Goal: Information Seeking & Learning: Find specific fact

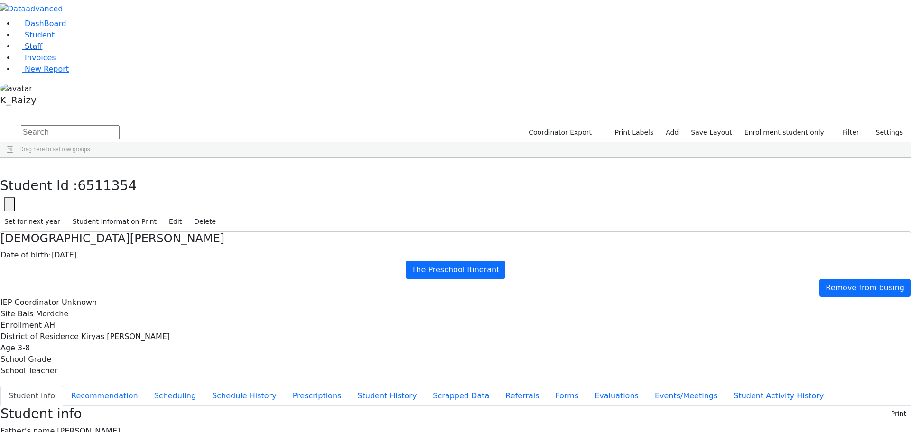
drag, startPoint x: 58, startPoint y: 65, endPoint x: 11, endPoint y: 83, distance: 50.2
click at [55, 39] on link "Student" at bounding box center [34, 34] width 39 height 9
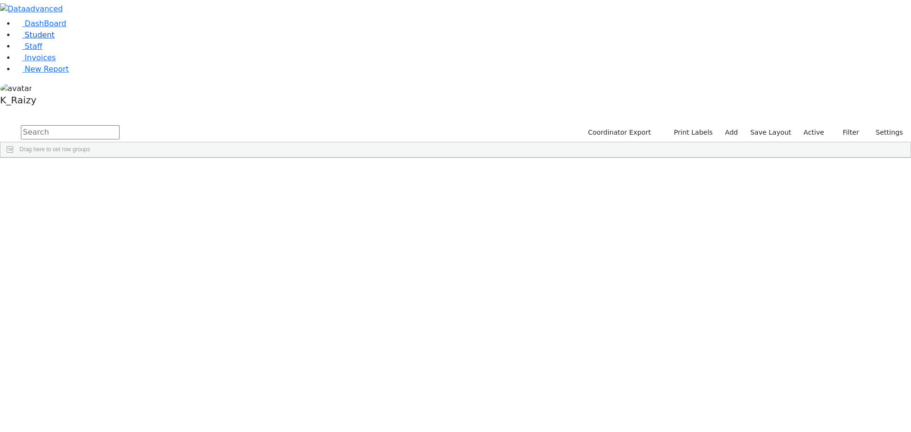
click at [55, 39] on link "Student" at bounding box center [34, 34] width 39 height 9
click at [120, 125] on input "text" at bounding box center [70, 132] width 99 height 14
type input "suffern"
click at [12, 110] on button "button" at bounding box center [6, 113] width 12 height 7
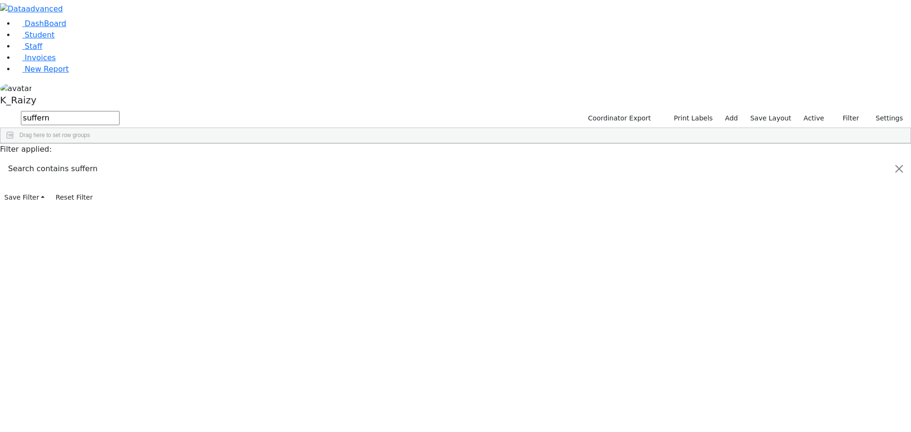
click at [291, 242] on span "HR" at bounding box center [287, 245] width 8 height 7
click at [54, 39] on link "Student" at bounding box center [34, 34] width 39 height 9
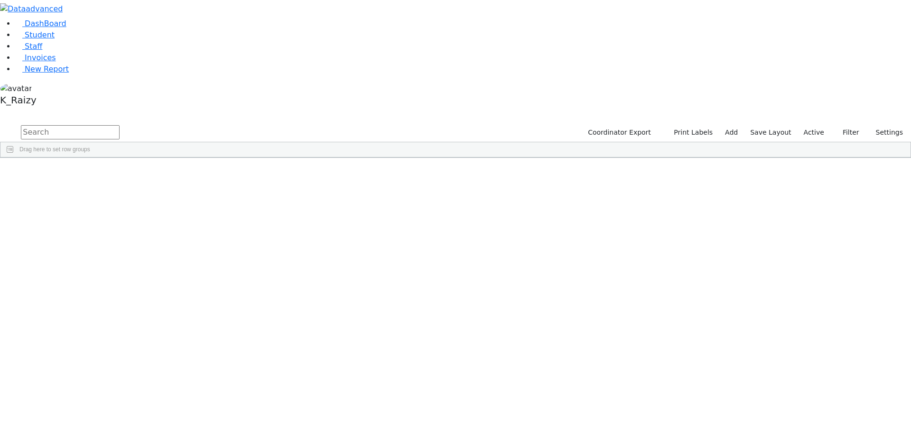
click at [120, 125] on input "text" at bounding box center [70, 132] width 99 height 14
type input "heiml"
click at [390, 173] on div "Itinerant Girls" at bounding box center [362, 179] width 56 height 13
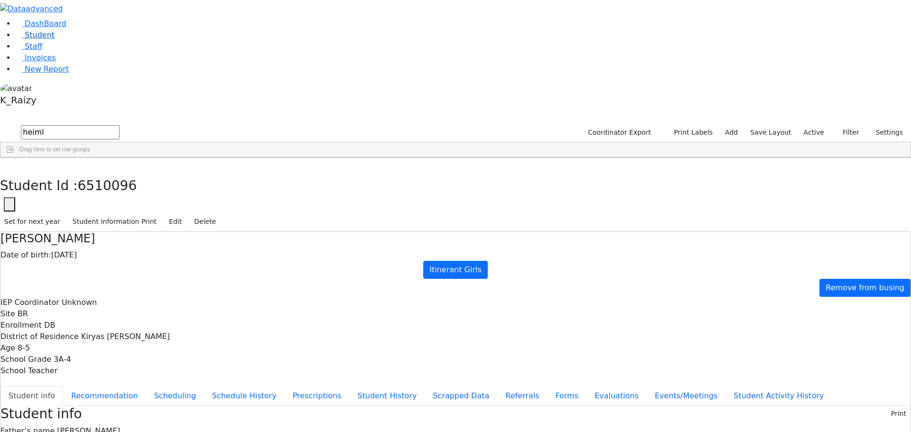
click at [40, 39] on span "Student" at bounding box center [40, 34] width 30 height 9
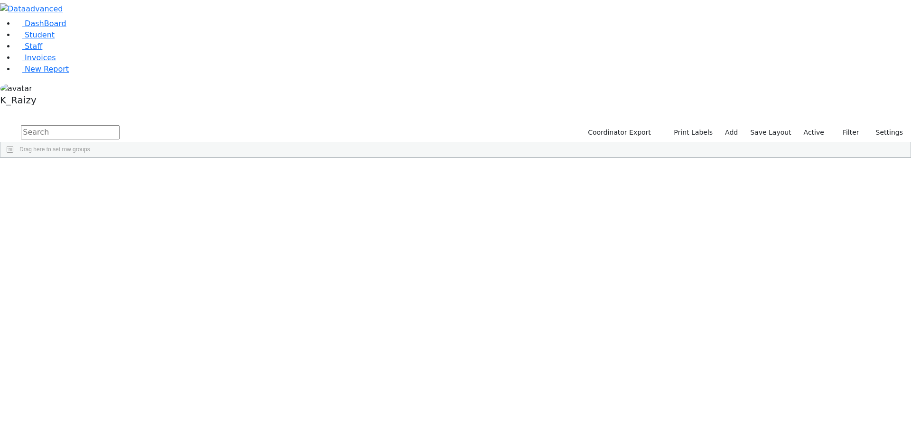
click at [120, 125] on input "text" at bounding box center [70, 132] width 99 height 14
type input "kahana"
click at [821, 125] on label "Active" at bounding box center [814, 132] width 29 height 15
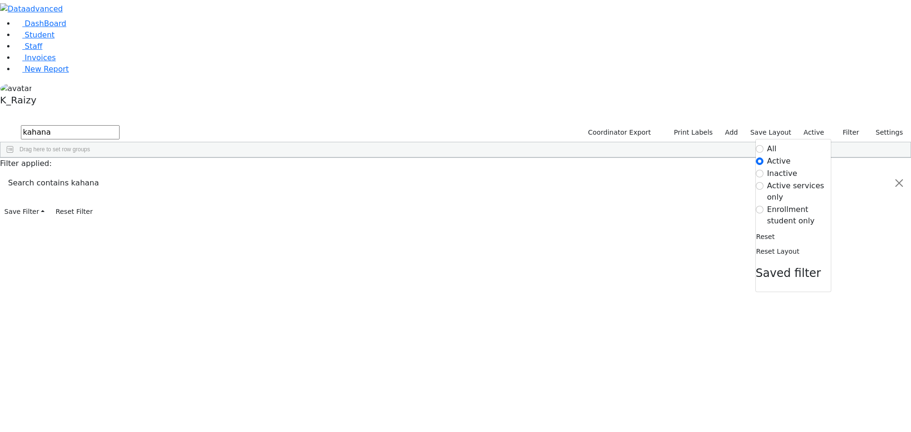
click at [770, 143] on label "All" at bounding box center [771, 148] width 9 height 11
click at [764, 145] on input "All" at bounding box center [760, 149] width 8 height 8
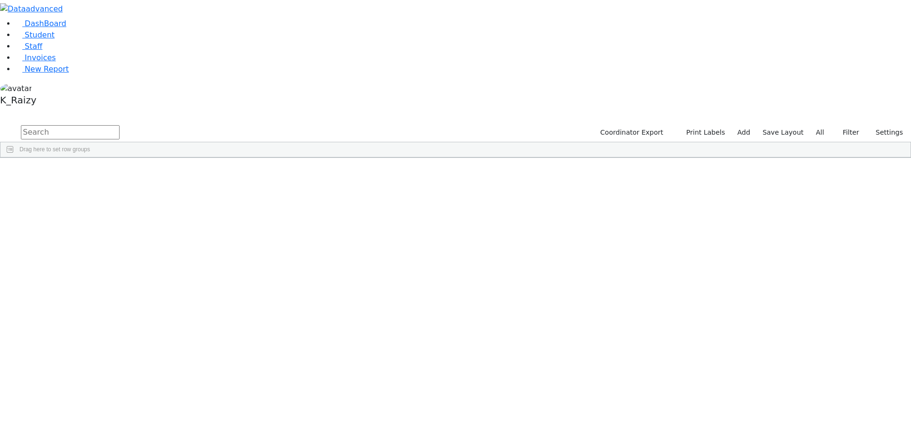
click at [120, 125] on input "text" at bounding box center [70, 132] width 99 height 14
type input "kahana"
click at [166, 240] on div "Gitty" at bounding box center [138, 246] width 56 height 13
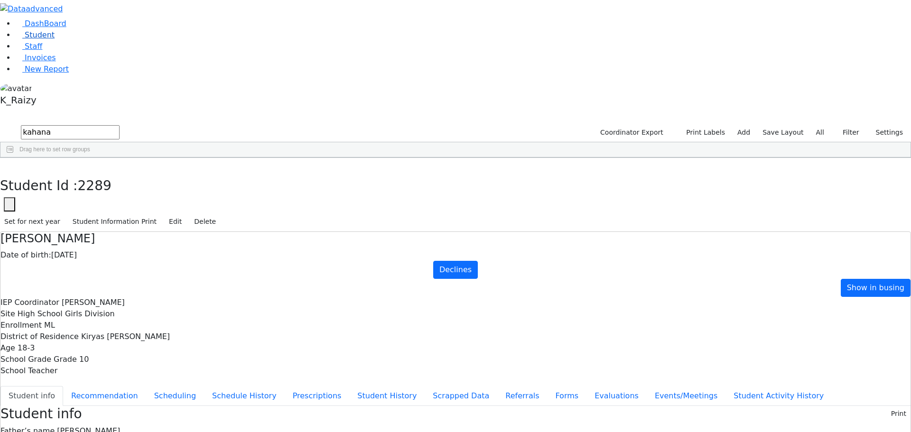
click at [55, 39] on link "Student" at bounding box center [34, 34] width 39 height 9
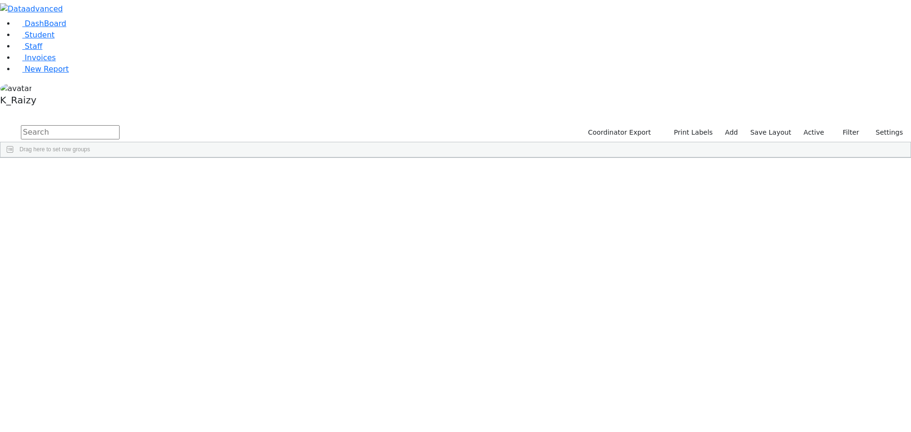
click at [811, 125] on label "Active" at bounding box center [814, 132] width 29 height 15
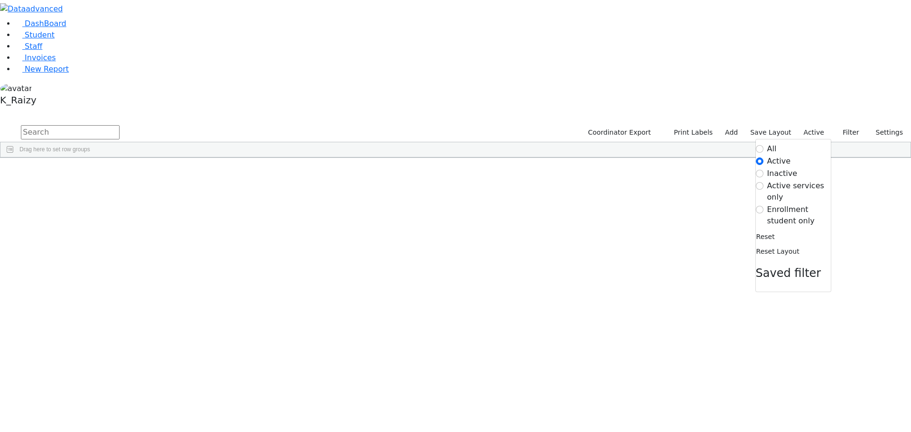
click at [771, 204] on label "Enrollment student only" at bounding box center [799, 215] width 64 height 23
click at [764, 206] on input "Enrollment student only" at bounding box center [760, 210] width 8 height 8
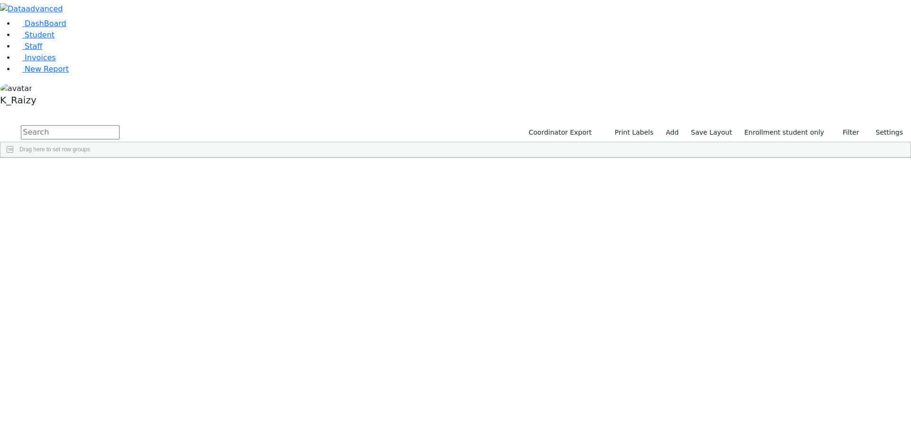
scroll to position [183, 0]
drag, startPoint x: 185, startPoint y: 304, endPoint x: 319, endPoint y: 189, distance: 177.4
click at [319, 189] on div "6508955 Wollner Shulam 12/20/2013 Gestetner, Jacob Referred Student Pinebush At…" at bounding box center [390, 250] width 781 height 518
drag, startPoint x: 72, startPoint y: 70, endPoint x: 113, endPoint y: 78, distance: 42.1
click at [55, 39] on link "Student" at bounding box center [34, 34] width 39 height 9
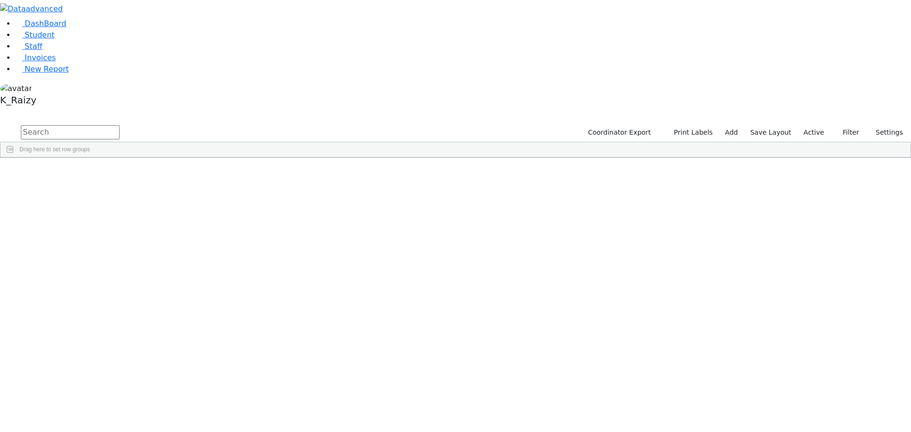
drag, startPoint x: 187, startPoint y: 41, endPoint x: 174, endPoint y: 47, distance: 13.6
click at [120, 125] on input "text" at bounding box center [70, 132] width 99 height 14
type input "perl"
click at [278, 213] on div "[PERSON_NAME]" at bounding box center [250, 219] width 56 height 13
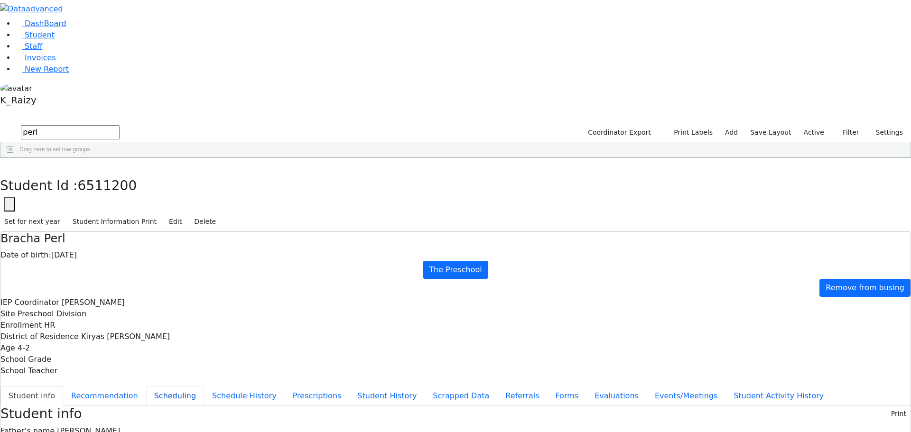
click at [204, 386] on button "Scheduling" at bounding box center [175, 396] width 58 height 20
click at [23, 39] on link "Student" at bounding box center [34, 34] width 39 height 9
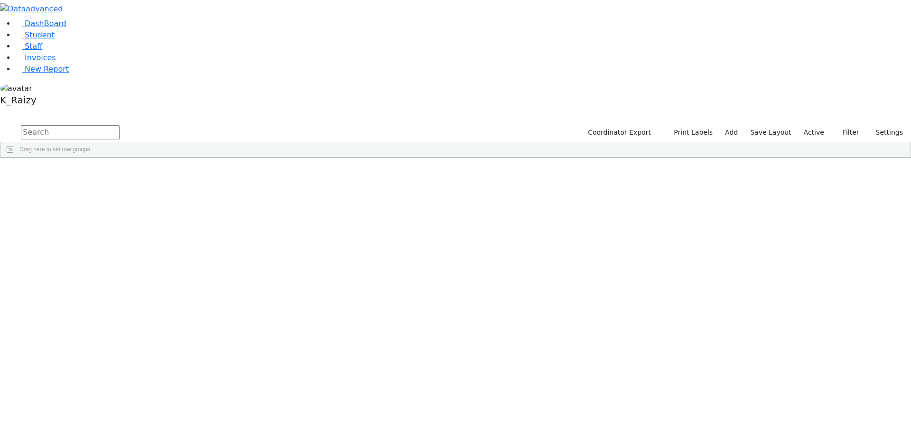
click at [120, 125] on input "text" at bounding box center [70, 132] width 99 height 14
click at [166, 399] on div "[DEMOGRAPHIC_DATA]" at bounding box center [138, 405] width 56 height 13
click at [166, 399] on div "Shia" at bounding box center [138, 405] width 56 height 13
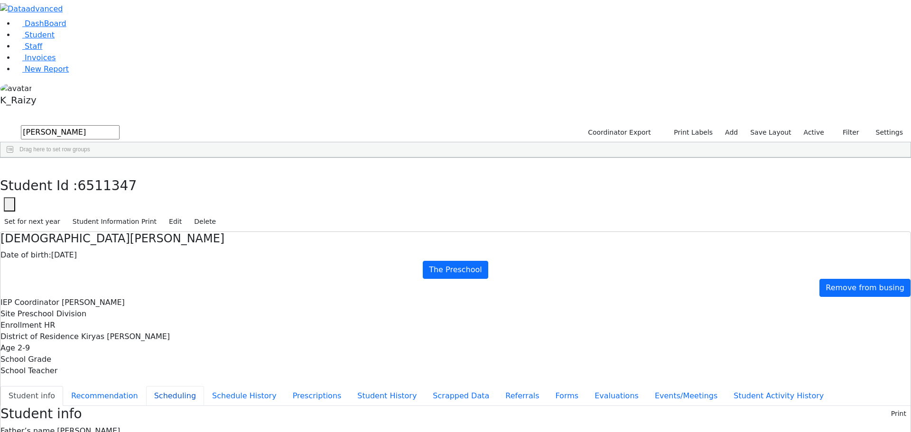
click at [204, 386] on button "Scheduling" at bounding box center [175, 396] width 58 height 20
drag, startPoint x: 183, startPoint y: 15, endPoint x: 178, endPoint y: 20, distance: 7.4
click at [14, 158] on button "button" at bounding box center [7, 168] width 14 height 20
drag, startPoint x: 168, startPoint y: 40, endPoint x: -85, endPoint y: -17, distance: 260.1
click at [0, 0] on html "Print Schedule Options Show Birthday Show Time Interval Show School Grad Pdf" at bounding box center [455, 260] width 911 height 521
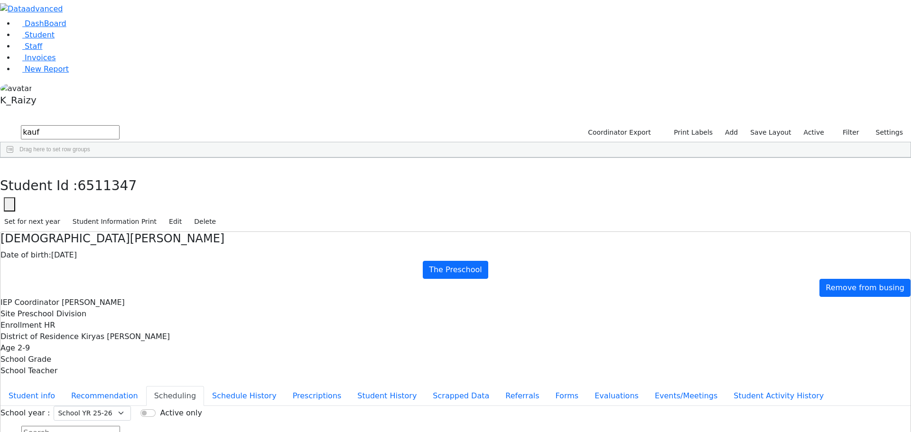
click at [279, 213] on div "[PERSON_NAME]" at bounding box center [252, 219] width 56 height 13
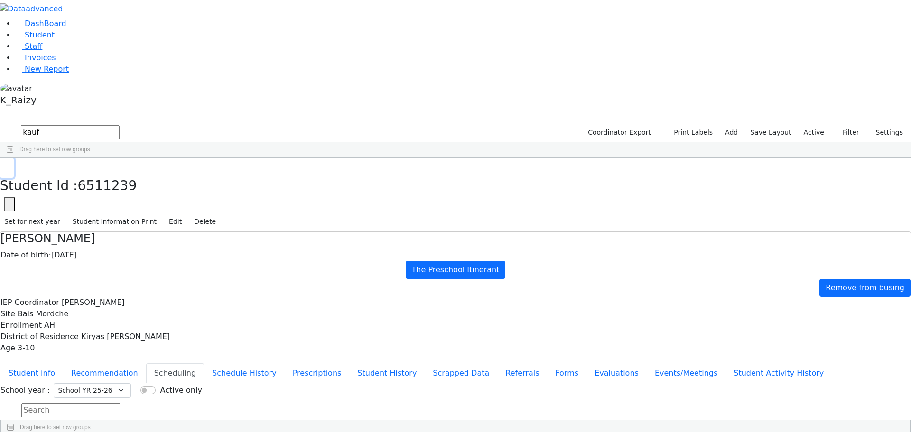
drag, startPoint x: 176, startPoint y: 15, endPoint x: 169, endPoint y: 44, distance: 29.2
click at [14, 158] on button "button" at bounding box center [7, 168] width 14 height 20
drag, startPoint x: 148, startPoint y: 34, endPoint x: 92, endPoint y: 35, distance: 56.0
click at [92, 35] on div "DashBoard Student Staff Invoices New Report 4" at bounding box center [455, 249] width 911 height 498
type input "mosko"
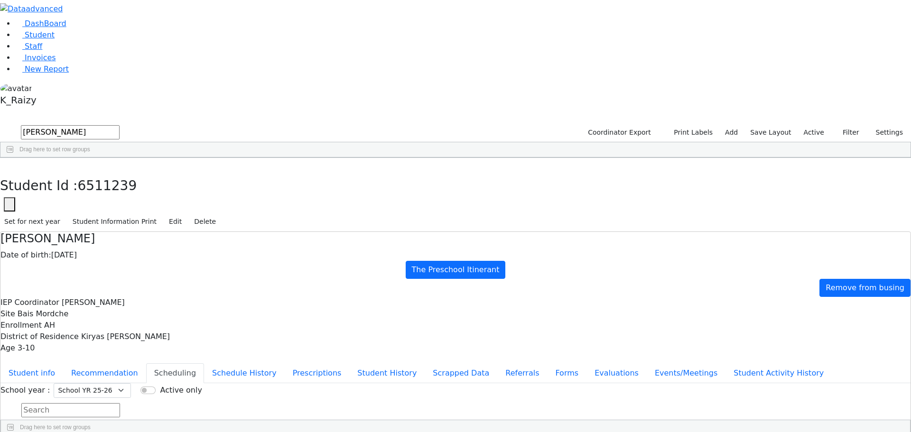
click at [166, 226] on div "Rachel Leah" at bounding box center [138, 232] width 56 height 13
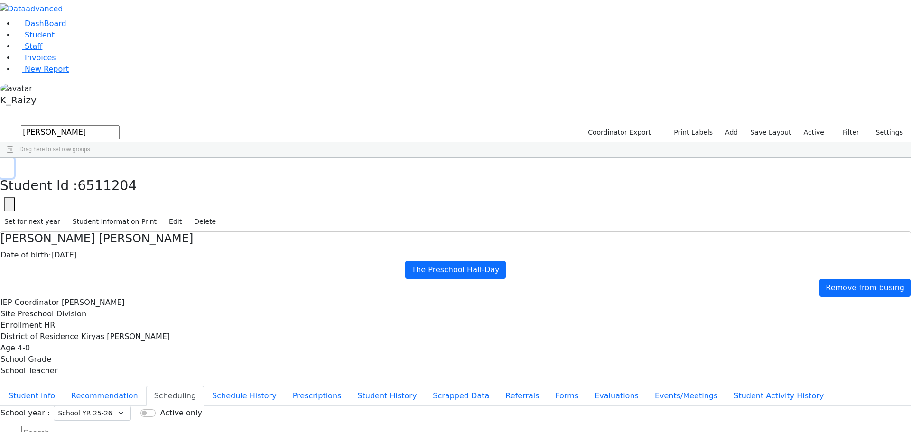
click at [14, 158] on button "button" at bounding box center [7, 168] width 14 height 20
click at [35, 39] on span "Student" at bounding box center [40, 34] width 30 height 9
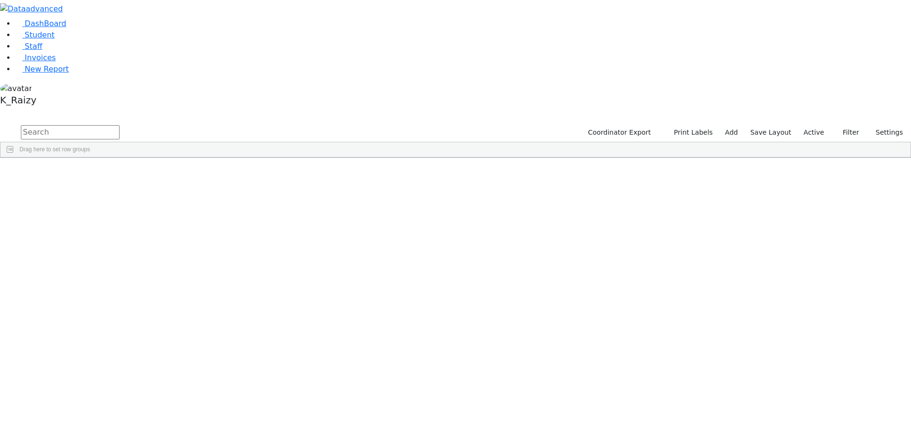
click at [819, 125] on label "Active" at bounding box center [814, 132] width 29 height 15
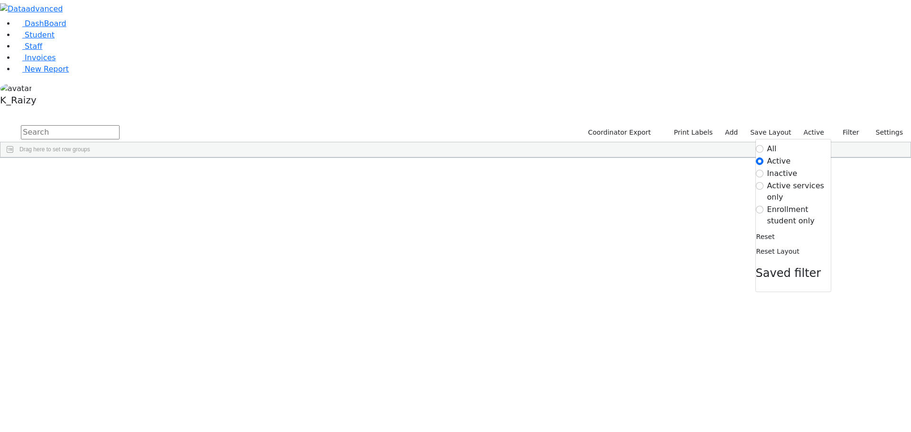
click at [801, 204] on label "Enrollment student only" at bounding box center [799, 215] width 64 height 23
click at [764, 206] on input "Enrollment student only" at bounding box center [760, 210] width 8 height 8
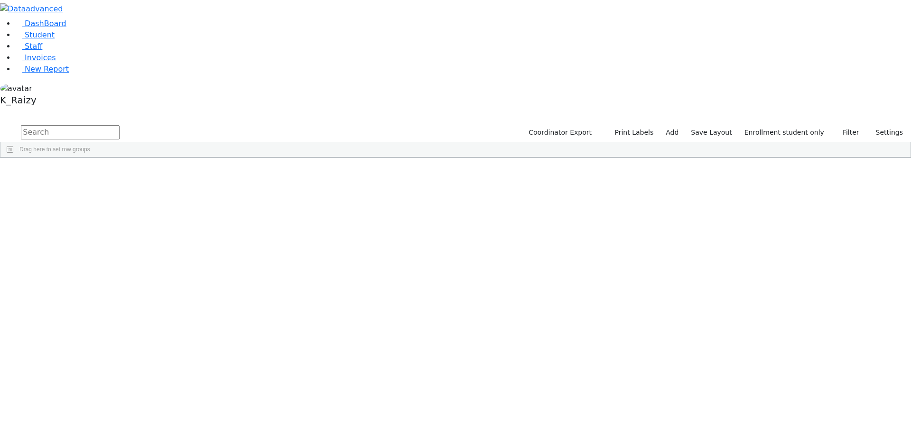
click at [110, 173] on div "Aharonowitz" at bounding box center [82, 179] width 56 height 13
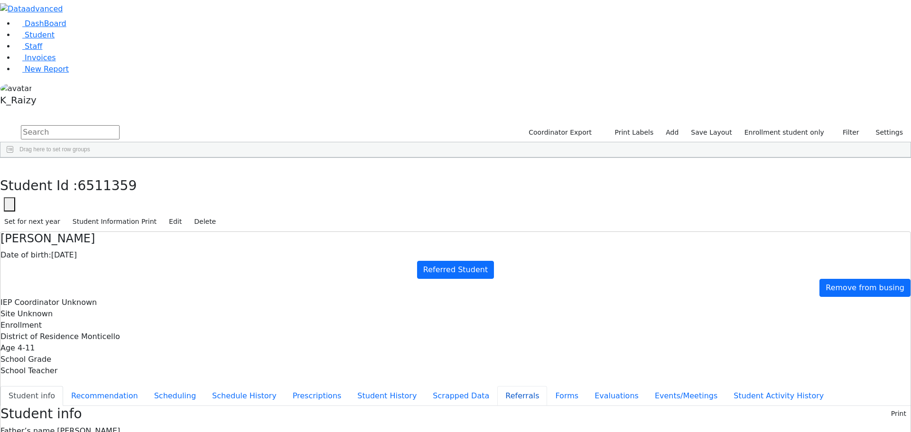
click at [497, 386] on button "Referrals" at bounding box center [522, 396] width 50 height 20
click at [54, 187] on div "6511377" at bounding box center [26, 193] width 53 height 13
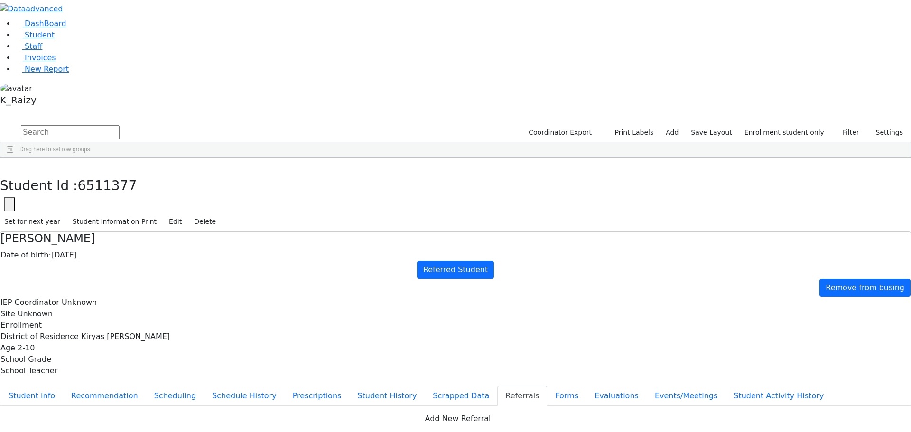
click at [54, 200] on div "6511378" at bounding box center [26, 206] width 53 height 13
click at [110, 213] on div "Bernath" at bounding box center [82, 219] width 56 height 13
click at [110, 226] on div "Bikel" at bounding box center [82, 232] width 56 height 13
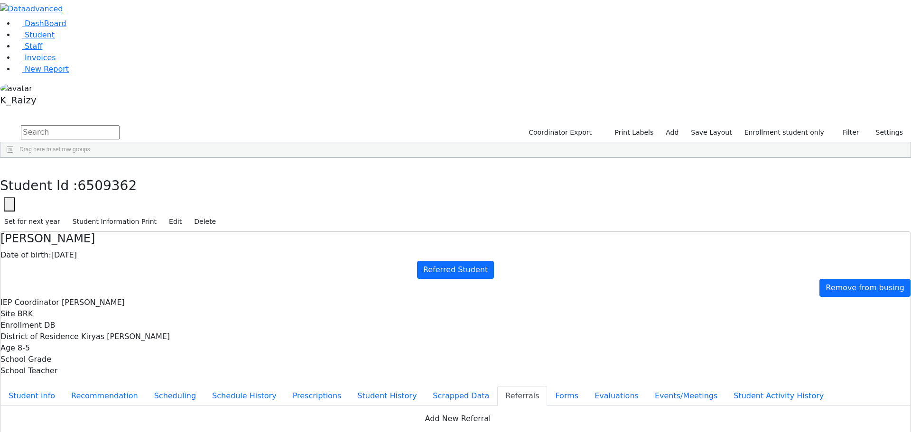
click at [110, 226] on div "Bikel" at bounding box center [82, 232] width 56 height 13
click at [54, 240] on div "6511363" at bounding box center [26, 246] width 53 height 13
click at [54, 253] on div "6508784" at bounding box center [26, 259] width 53 height 13
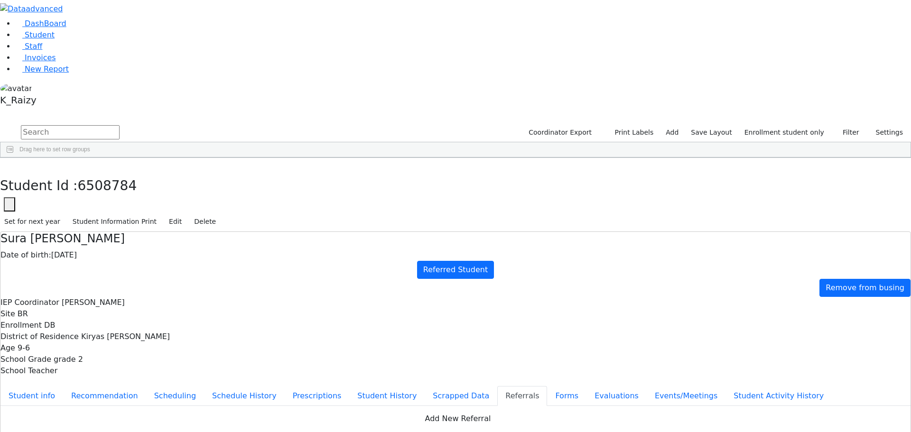
click at [54, 266] on div "6505576" at bounding box center [26, 272] width 53 height 13
click at [54, 280] on div "6511373" at bounding box center [26, 286] width 53 height 13
click at [54, 293] on div "6511370" at bounding box center [26, 299] width 53 height 13
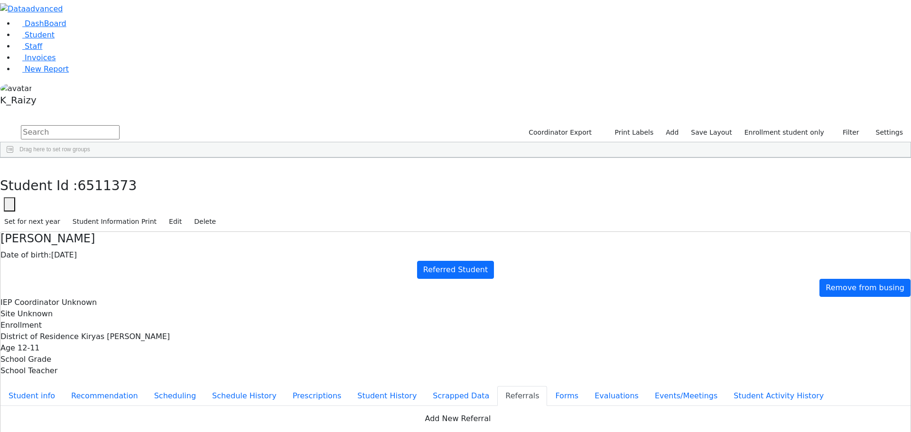
click at [54, 293] on div "6511370" at bounding box center [26, 299] width 53 height 13
drag, startPoint x: 855, startPoint y: 150, endPoint x: 850, endPoint y: 159, distance: 11.0
click at [54, 280] on div "6511373" at bounding box center [26, 286] width 53 height 13
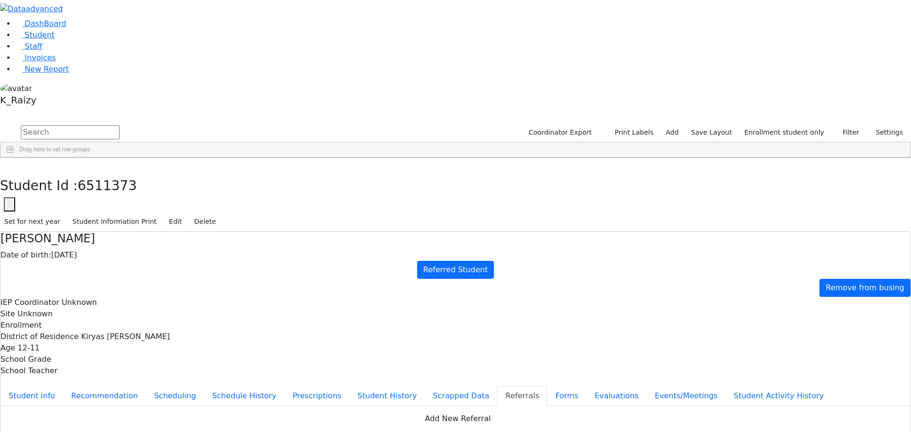
click at [54, 293] on div "6511370" at bounding box center [26, 299] width 53 height 13
drag, startPoint x: 296, startPoint y: 250, endPoint x: 391, endPoint y: 241, distance: 95.4
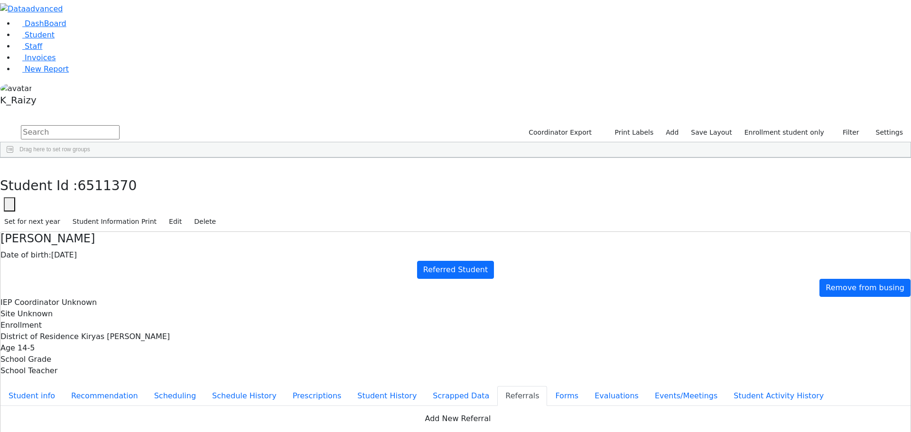
click at [37, 74] on span "New Report" at bounding box center [47, 69] width 44 height 9
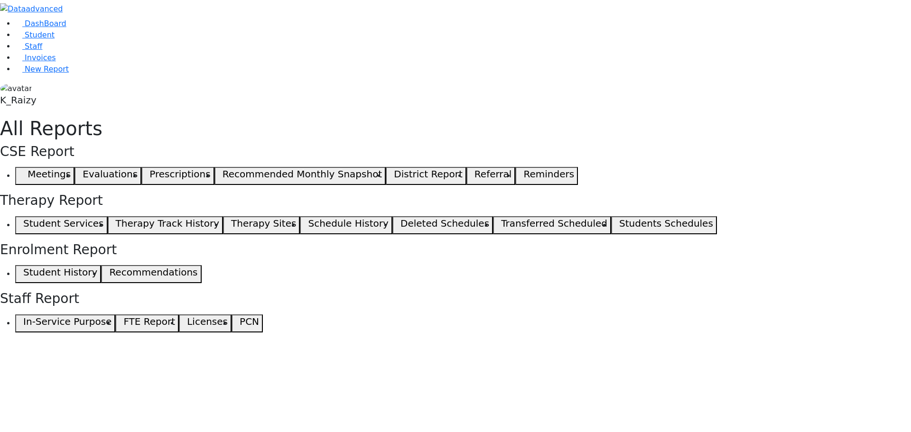
click at [23, 170] on span "button" at bounding box center [21, 175] width 4 height 11
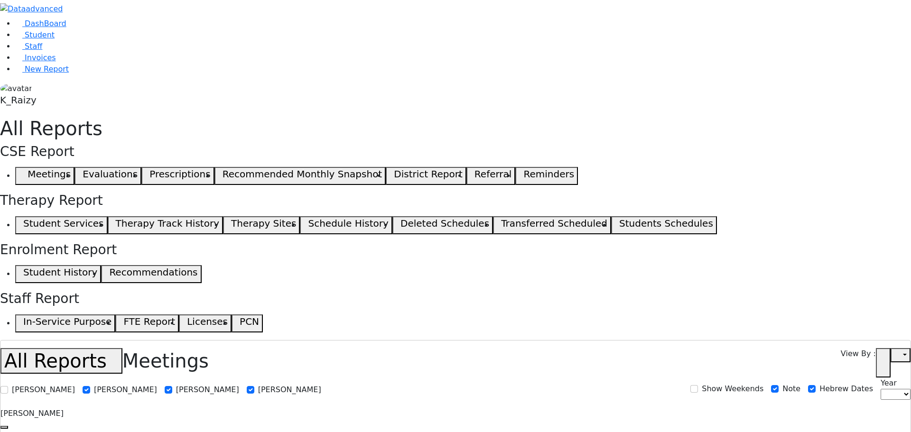
select select
click at [53, 39] on link "Student" at bounding box center [34, 34] width 39 height 9
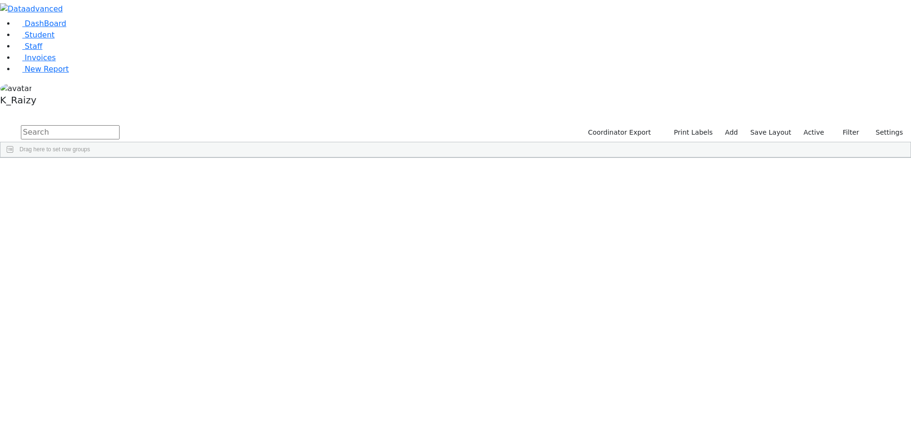
drag, startPoint x: 182, startPoint y: 33, endPoint x: 189, endPoint y: 37, distance: 8.3
click at [120, 125] on input "text" at bounding box center [70, 132] width 99 height 14
type input "[PERSON_NAME]"
click at [166, 399] on div "[DEMOGRAPHIC_DATA]" at bounding box center [138, 405] width 56 height 13
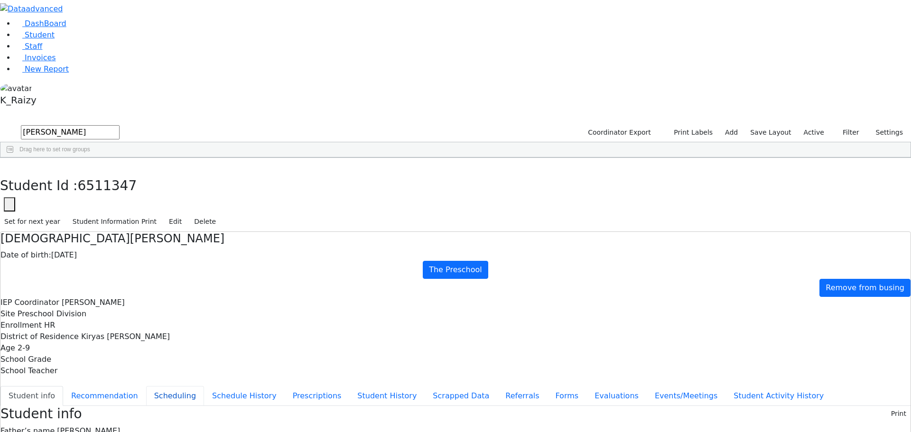
click at [204, 386] on button "Scheduling" at bounding box center [175, 396] width 58 height 20
drag, startPoint x: 101, startPoint y: 65, endPoint x: 59, endPoint y: 77, distance: 42.8
click at [101, 41] on li "Student" at bounding box center [463, 34] width 896 height 11
click at [55, 39] on link "Student" at bounding box center [34, 34] width 39 height 9
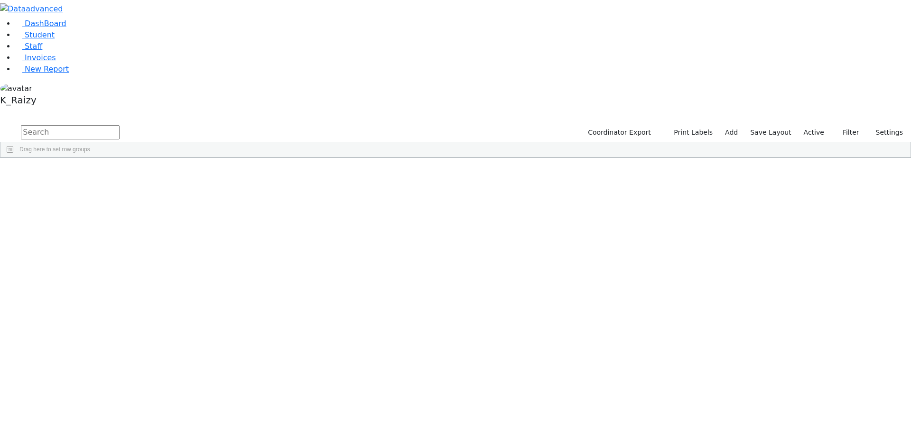
click at [811, 125] on label "Active" at bounding box center [814, 132] width 29 height 15
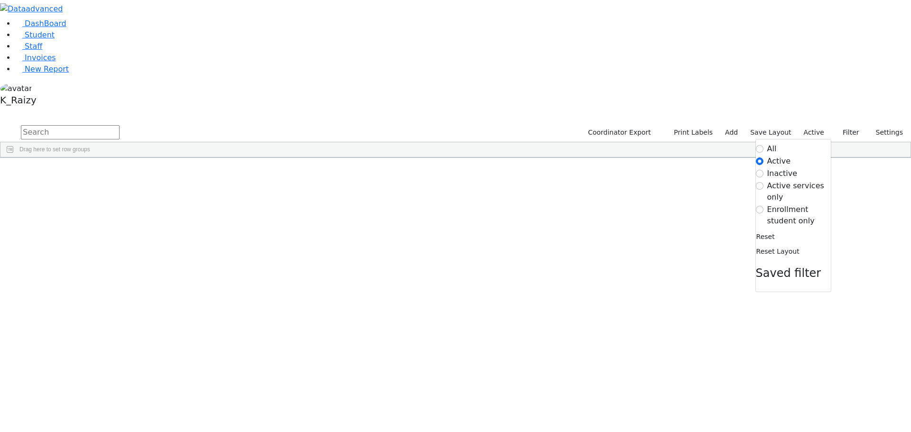
click at [791, 204] on label "Enrollment student only" at bounding box center [799, 215] width 64 height 23
click at [764, 206] on input "Enrollment student only" at bounding box center [760, 210] width 8 height 8
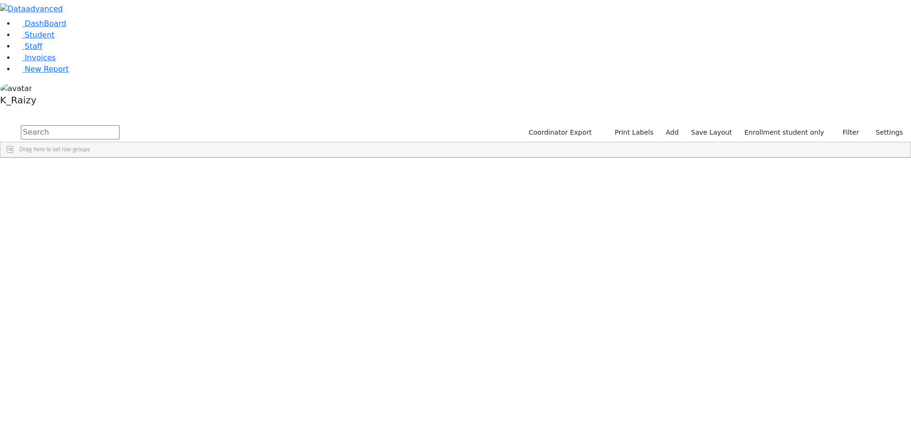
click at [120, 125] on input "text" at bounding box center [70, 132] width 99 height 14
type input "held"
click at [166, 173] on div "[PERSON_NAME]" at bounding box center [138, 179] width 56 height 13
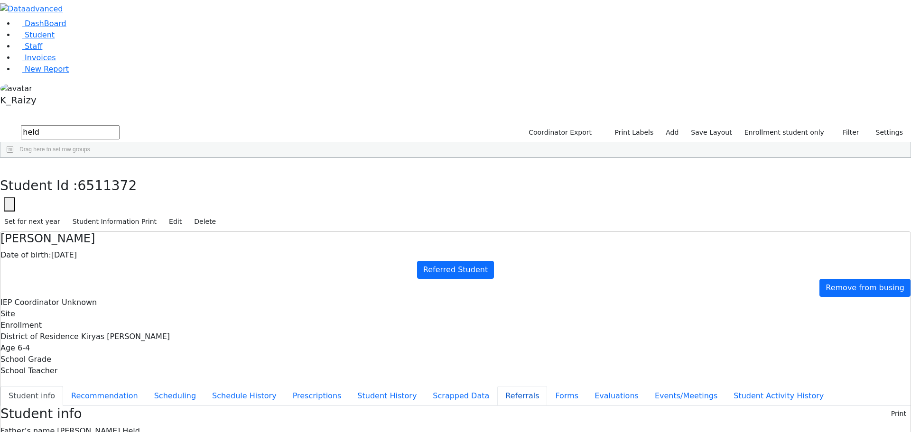
click at [497, 386] on button "Referrals" at bounding box center [522, 396] width 50 height 20
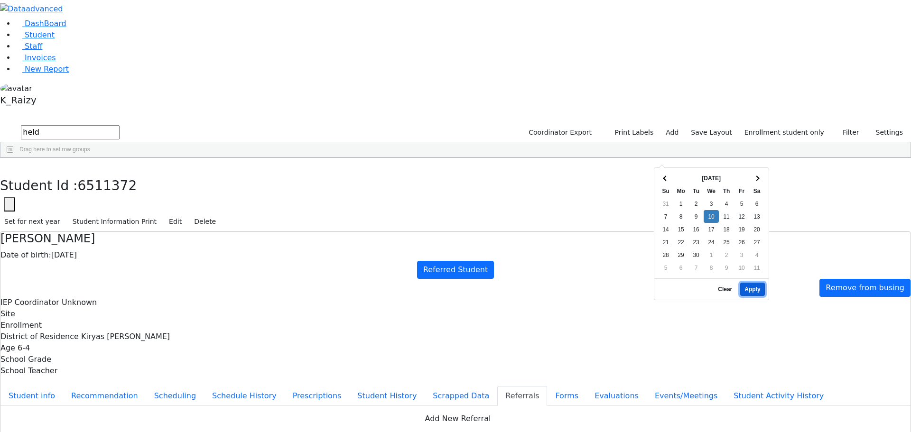
click at [748, 283] on button "Apply" at bounding box center [752, 289] width 24 height 13
type input "09/10/2025"
click at [587, 386] on button "Evaluations" at bounding box center [617, 396] width 60 height 20
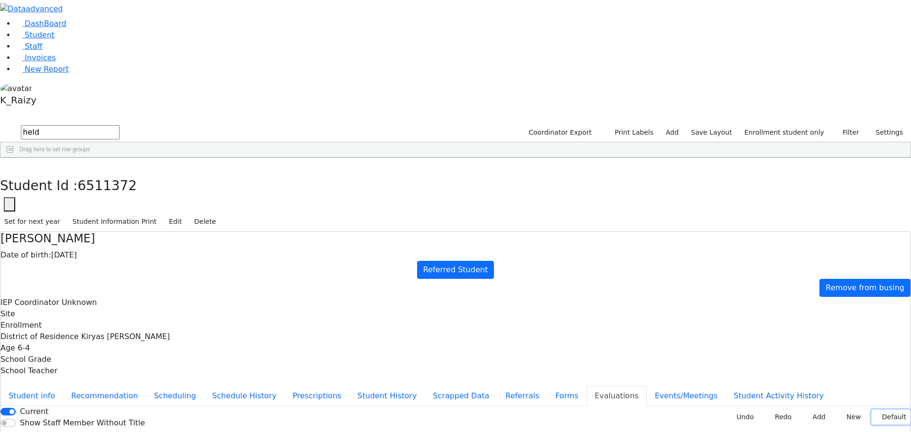
click at [875, 410] on button "Default" at bounding box center [891, 417] width 39 height 15
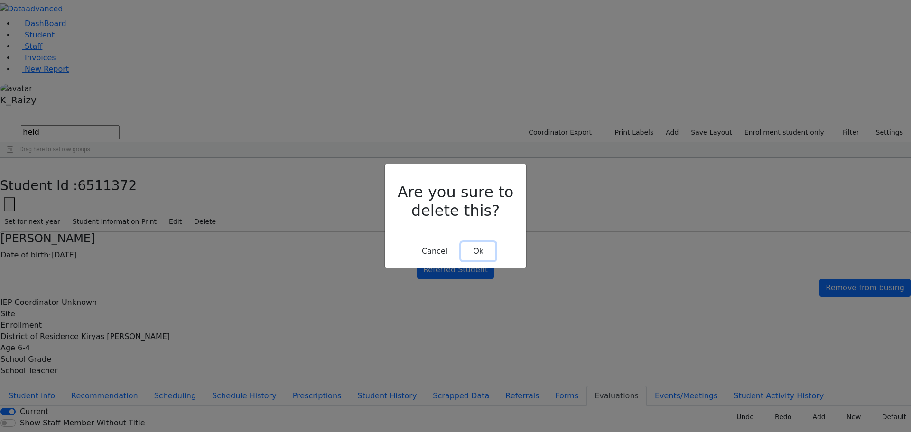
click at [479, 243] on button "Ok" at bounding box center [478, 252] width 34 height 18
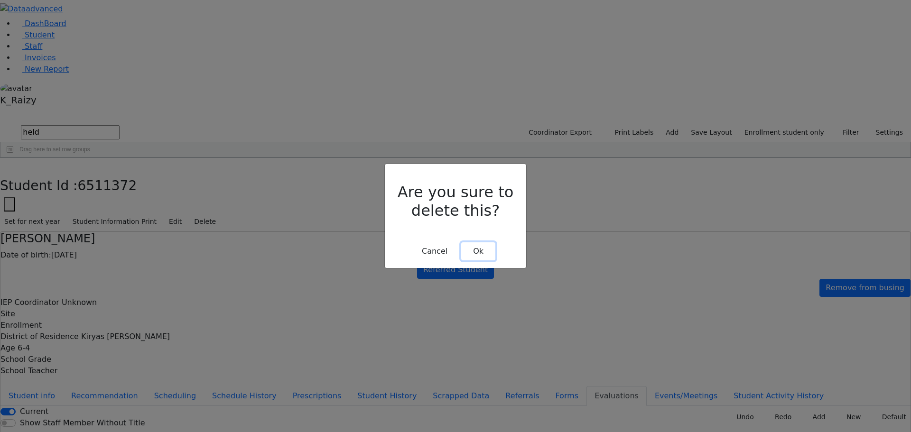
click at [479, 243] on button "Ok" at bounding box center [478, 252] width 34 height 18
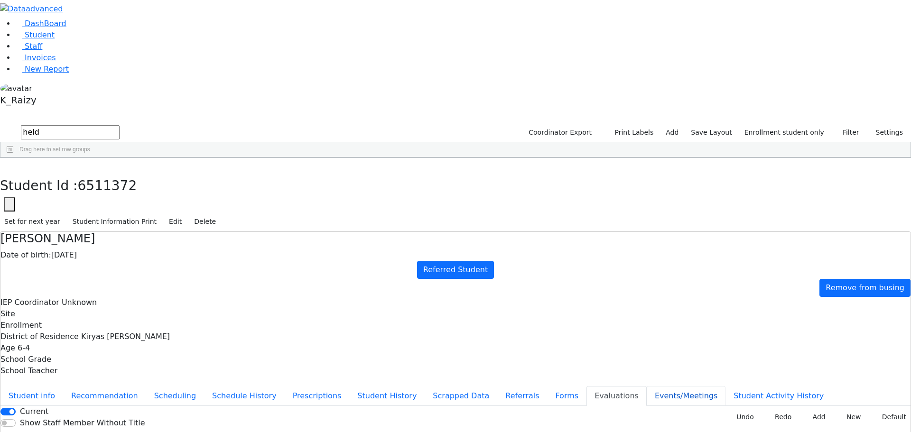
click at [647, 386] on button "Events/Meetings" at bounding box center [686, 396] width 79 height 20
drag, startPoint x: 890, startPoint y: 121, endPoint x: 867, endPoint y: 121, distance: 22.8
click at [890, 406] on button "New" at bounding box center [895, 413] width 29 height 15
click at [886, 412] on icon at bounding box center [888, 414] width 4 height 4
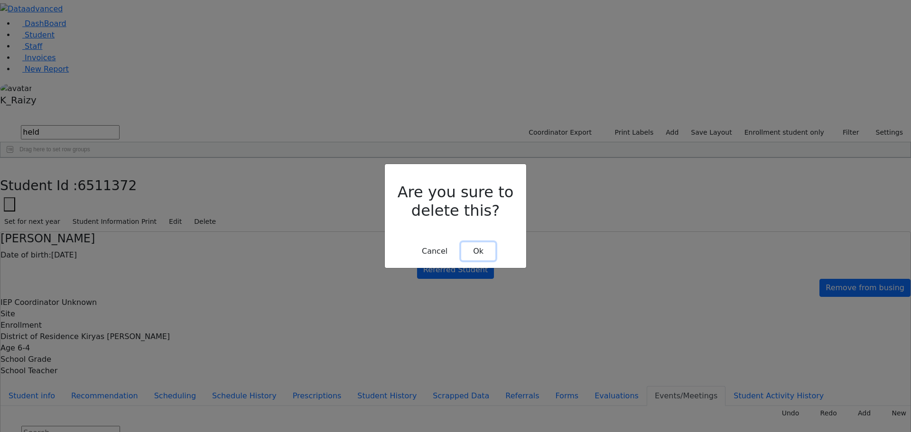
click at [492, 245] on div "Are you sure to delete this? Cancel Ok" at bounding box center [455, 216] width 141 height 104
drag, startPoint x: 459, startPoint y: 234, endPoint x: 480, endPoint y: 236, distance: 20.6
click at [459, 243] on div "Cancel Ok" at bounding box center [456, 252] width 126 height 18
click at [481, 243] on button "Ok" at bounding box center [478, 252] width 34 height 18
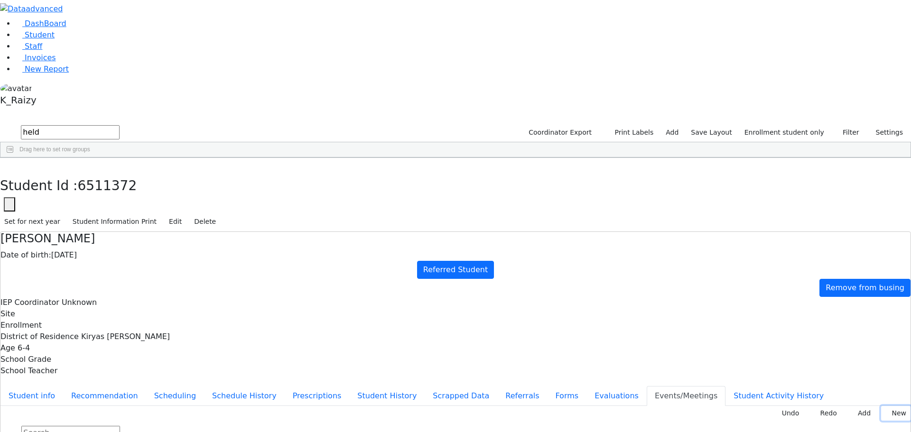
click at [894, 406] on button "New" at bounding box center [895, 413] width 29 height 15
type input "2025-11-04"
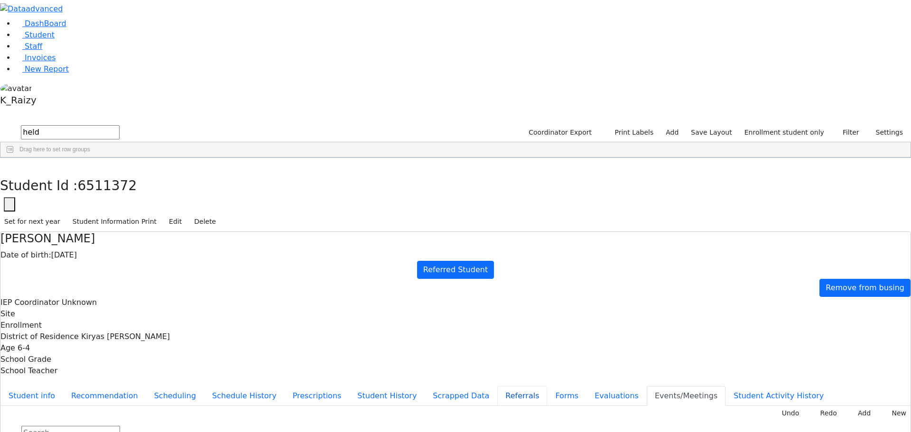
click at [497, 386] on button "Referrals" at bounding box center [522, 396] width 50 height 20
drag, startPoint x: 178, startPoint y: 10, endPoint x: 181, endPoint y: 34, distance: 23.8
click at [14, 158] on button "button" at bounding box center [7, 168] width 14 height 20
drag, startPoint x: 178, startPoint y: 44, endPoint x: 63, endPoint y: 25, distance: 116.4
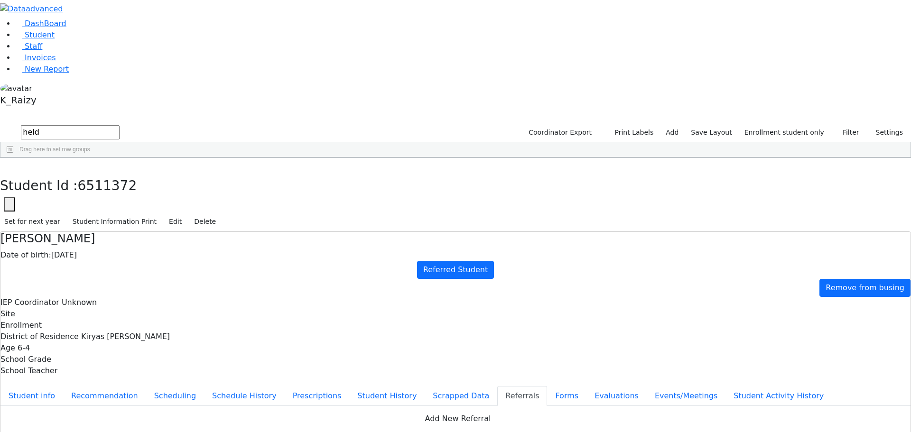
type input "j"
type input "klein"
click at [166, 187] on div "Etty" at bounding box center [138, 193] width 56 height 13
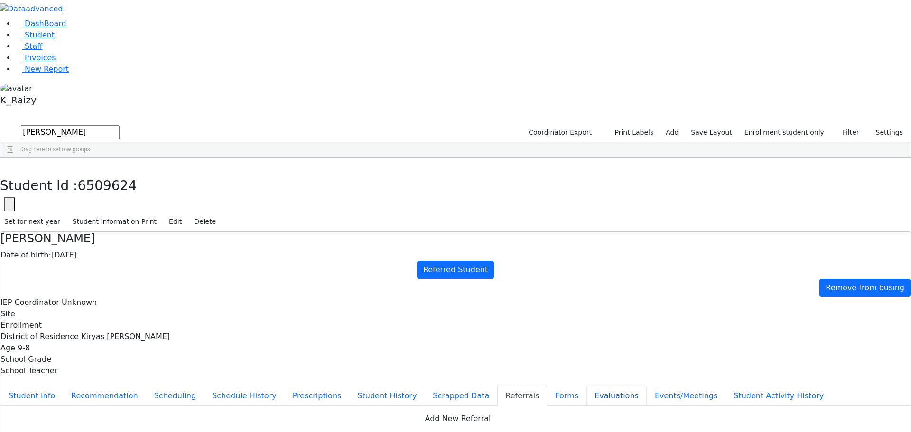
drag, startPoint x: 213, startPoint y: 269, endPoint x: 223, endPoint y: 273, distance: 10.7
click at [587, 386] on button "Evaluations" at bounding box center [617, 396] width 60 height 20
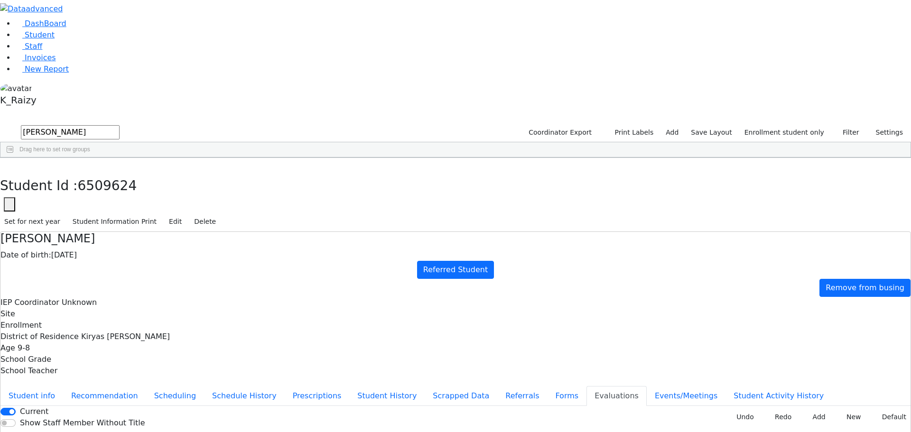
type input "2025-09-10"
click at [43, 39] on link "Student" at bounding box center [34, 34] width 39 height 9
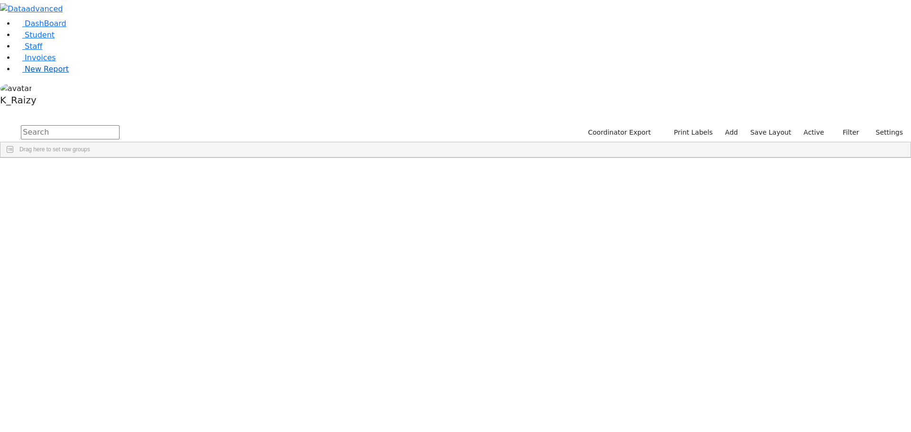
click at [56, 74] on span "New Report" at bounding box center [47, 69] width 44 height 9
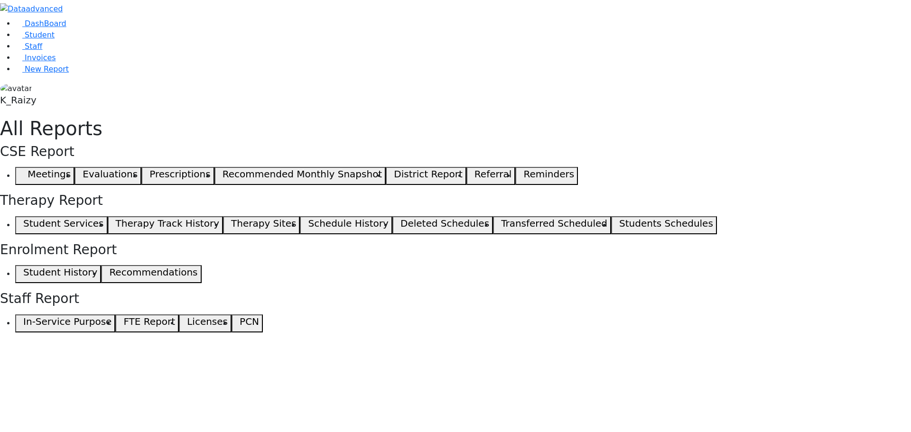
click at [23, 174] on icon "button" at bounding box center [21, 176] width 4 height 5
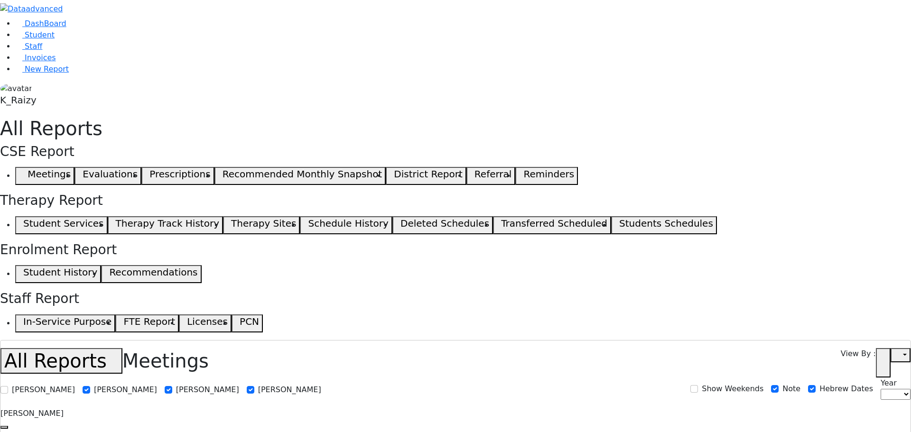
select select
click at [55, 39] on link "Student" at bounding box center [34, 34] width 39 height 9
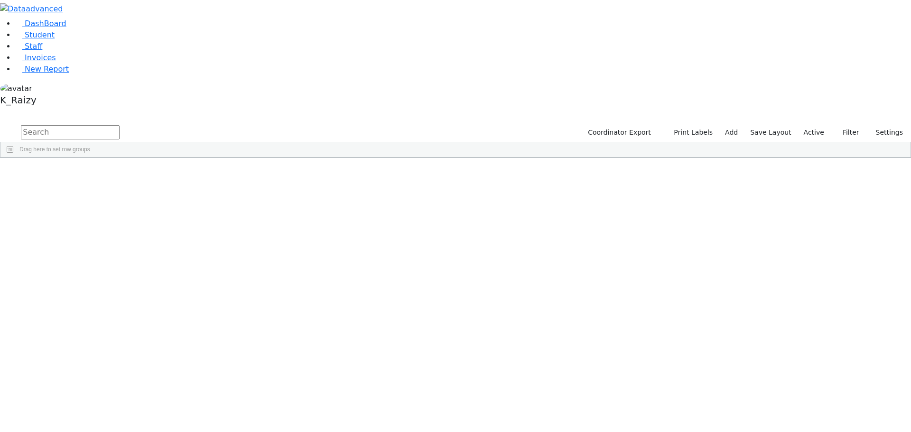
drag, startPoint x: 180, startPoint y: 39, endPoint x: 167, endPoint y: 47, distance: 15.1
click at [120, 125] on input "text" at bounding box center [70, 132] width 99 height 14
type input "hersko"
click at [166, 187] on div "[DEMOGRAPHIC_DATA]" at bounding box center [138, 193] width 56 height 13
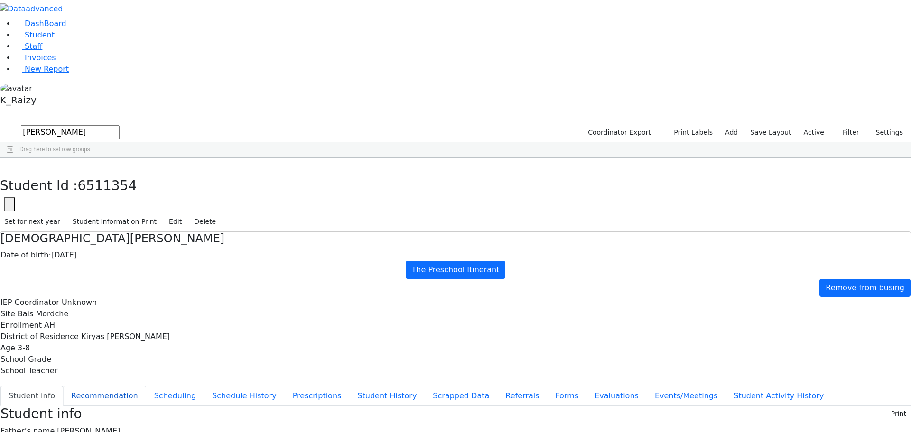
click at [146, 386] on button "Recommendation" at bounding box center [104, 396] width 83 height 20
checkbox input "true"
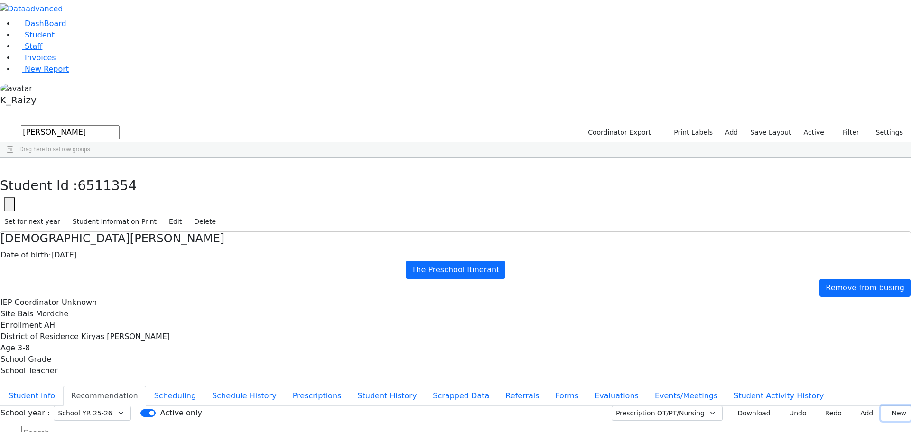
click at [881, 406] on button "New" at bounding box center [895, 413] width 29 height 15
type input "2025-09-09"
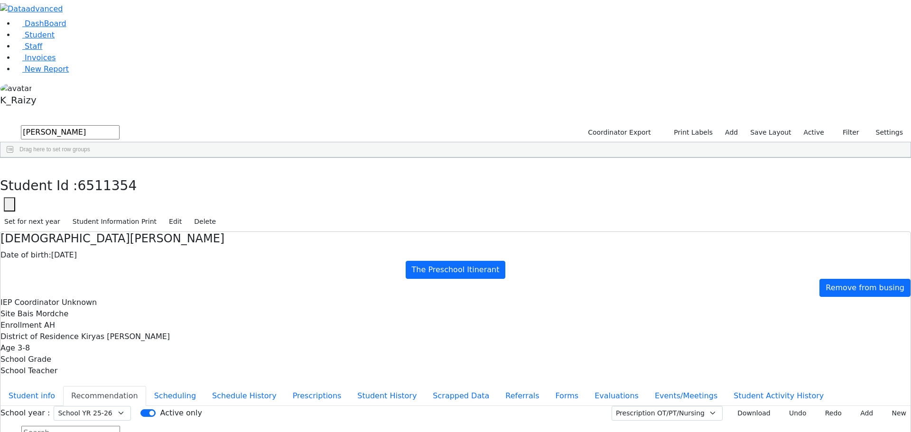
type input "2025-10-20"
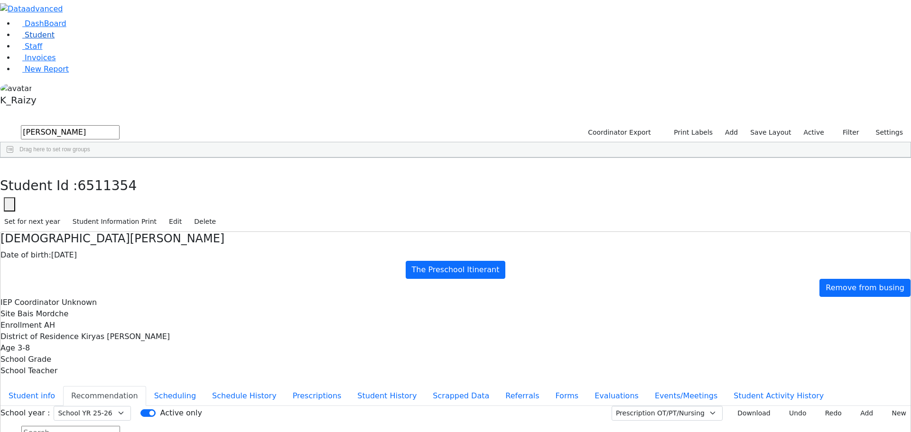
click at [44, 39] on span "Student" at bounding box center [40, 34] width 30 height 9
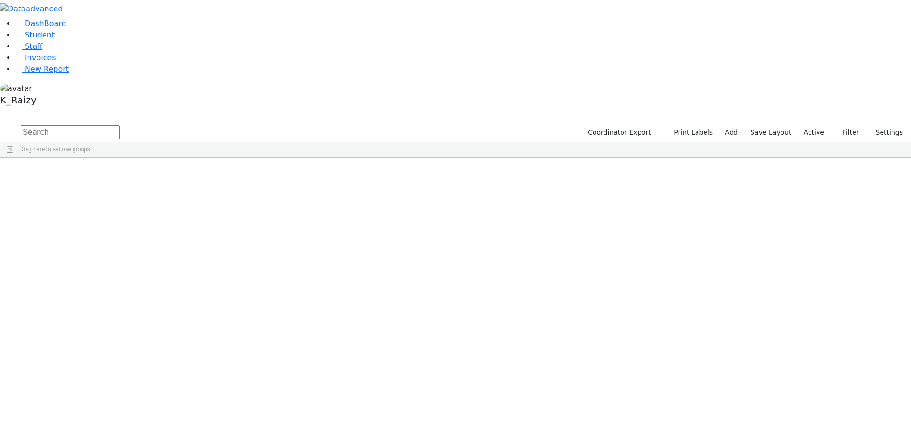
click at [816, 125] on label "Active" at bounding box center [814, 132] width 29 height 15
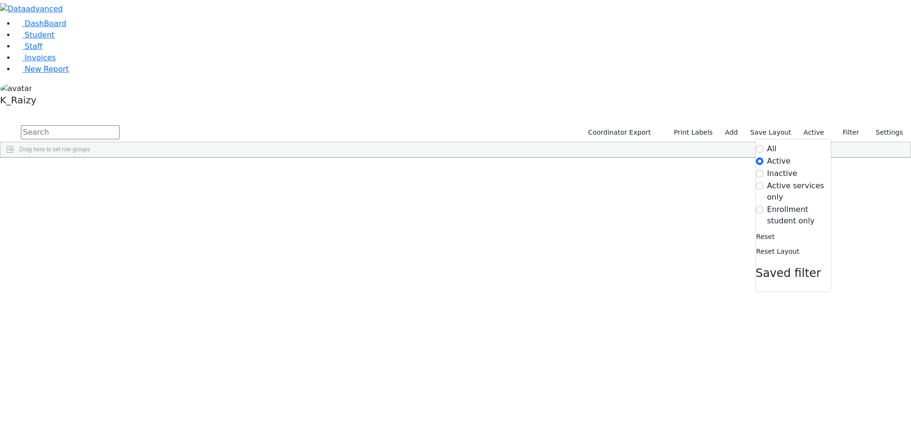
click at [791, 204] on label "Enrollment student only" at bounding box center [799, 215] width 64 height 23
click at [764, 206] on input "Enrollment student only" at bounding box center [760, 210] width 8 height 8
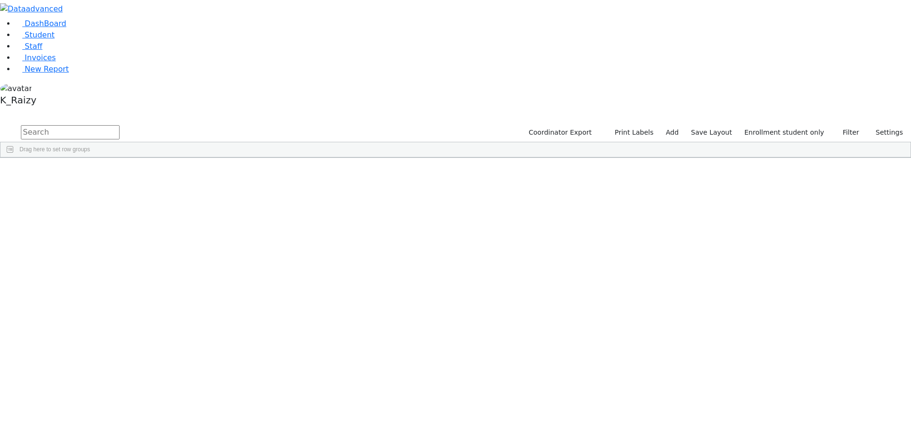
scroll to position [190, 0]
click at [110, 329] on div "[PERSON_NAME]" at bounding box center [82, 335] width 56 height 13
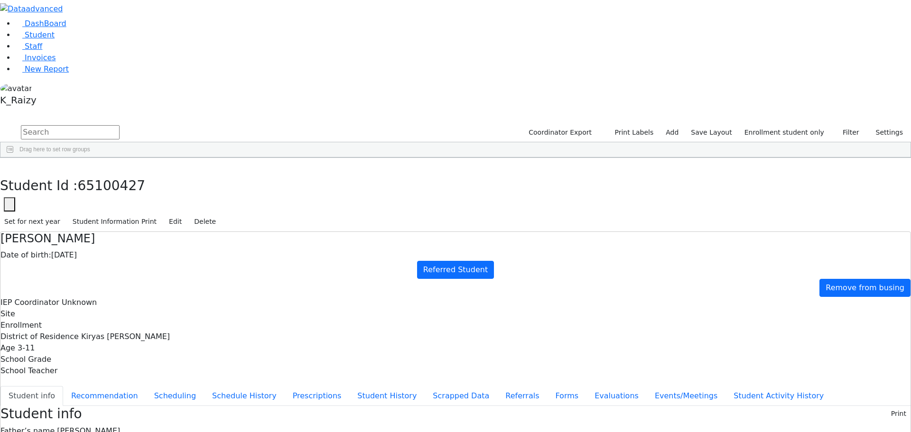
scroll to position [18, 0]
click at [103, 60] on div "DashBoard Student Staff Invoices New Report 40" at bounding box center [455, 362] width 911 height 724
click at [55, 39] on link "Student" at bounding box center [34, 34] width 39 height 9
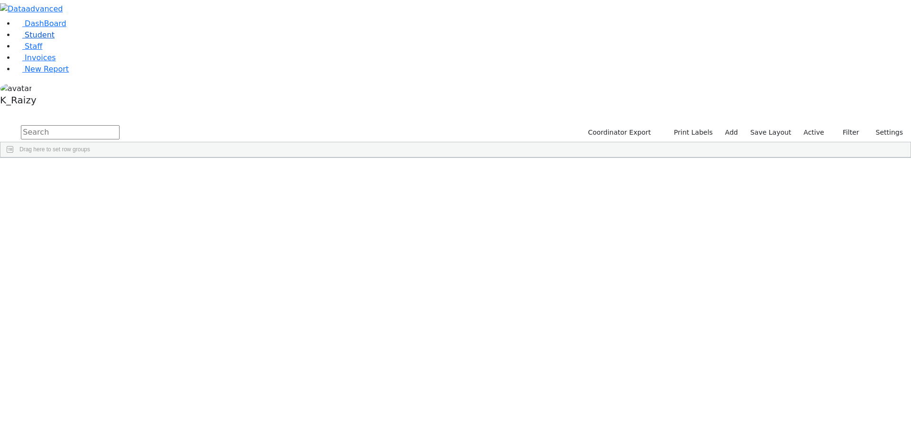
click at [43, 39] on link "Student" at bounding box center [34, 34] width 39 height 9
click at [55, 39] on link "Student" at bounding box center [34, 34] width 39 height 9
click at [120, 125] on input "text" at bounding box center [70, 132] width 99 height 14
click at [811, 125] on label "Active" at bounding box center [814, 132] width 29 height 15
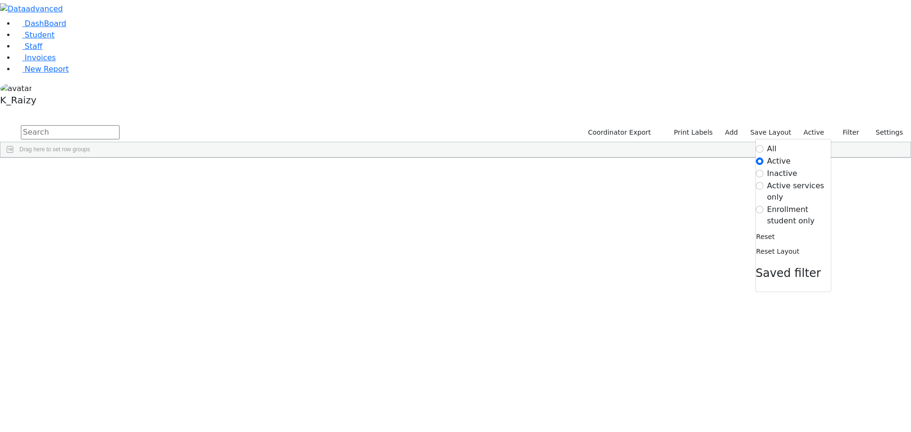
click at [786, 204] on label "Enrollment student only" at bounding box center [799, 215] width 64 height 23
click at [764, 206] on input "Enrollment student only" at bounding box center [760, 210] width 8 height 8
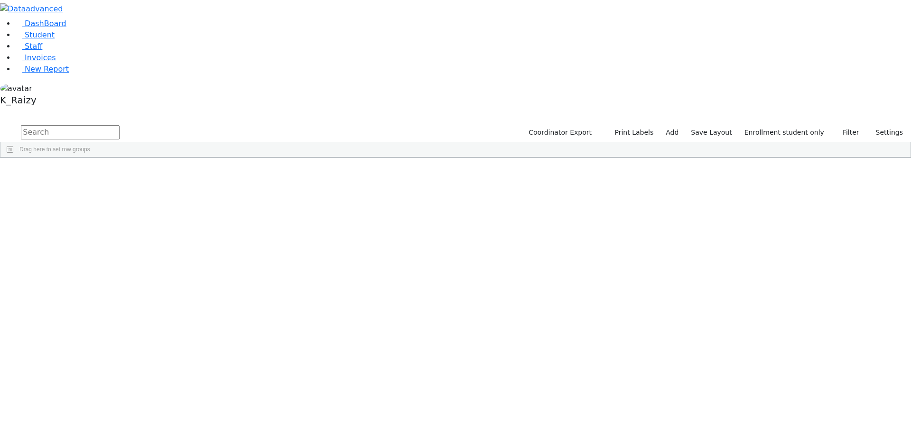
scroll to position [190, 0]
click at [120, 125] on input "text" at bounding box center [70, 132] width 99 height 14
type input "kla"
click at [808, 125] on label "Enrollment student only" at bounding box center [784, 132] width 88 height 15
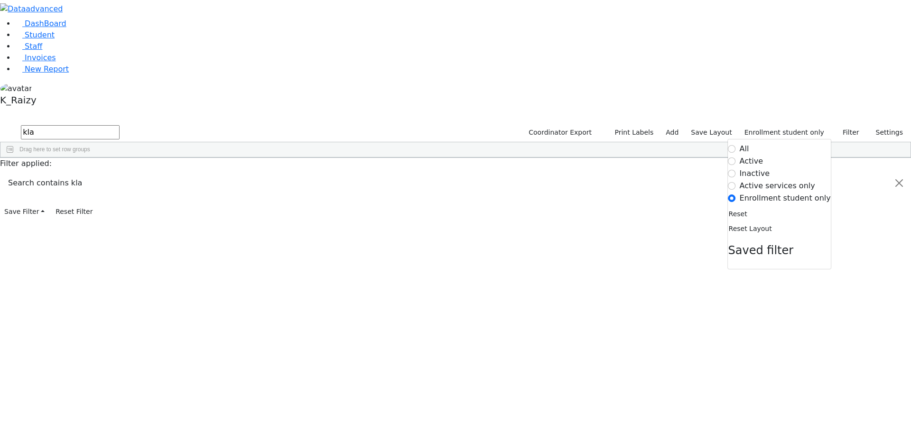
click at [749, 143] on label "All" at bounding box center [744, 148] width 9 height 11
click at [736, 145] on input "All" at bounding box center [733, 149] width 8 height 8
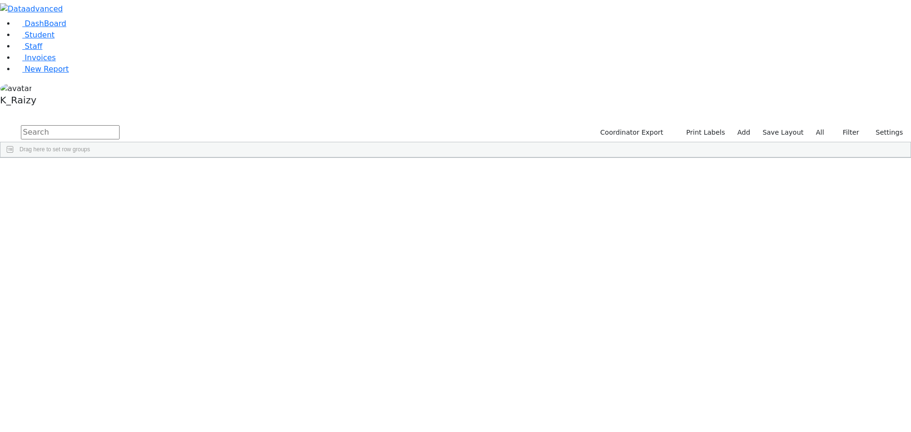
click at [120, 125] on input "text" at bounding box center [70, 132] width 99 height 14
type input "klag"
click at [110, 173] on div "Klagsbrun" at bounding box center [82, 179] width 56 height 13
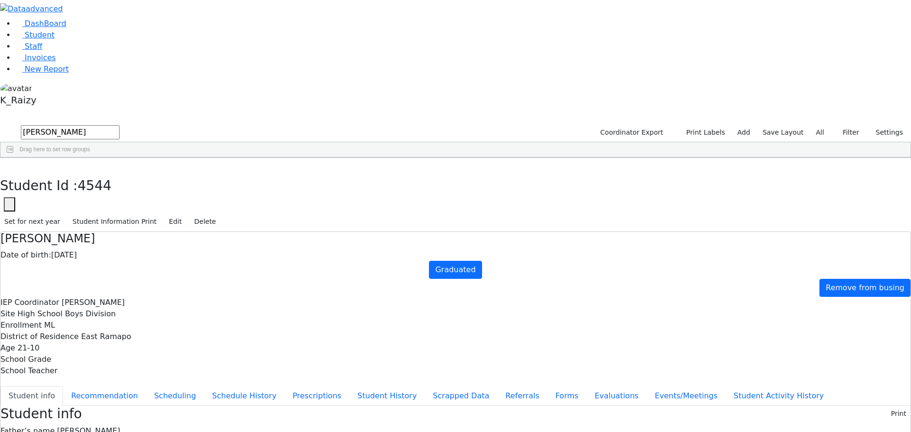
drag, startPoint x: 306, startPoint y: 47, endPoint x: 209, endPoint y: 47, distance: 96.8
click at [209, 232] on h4 "Mordechai Klagsbrun" at bounding box center [455, 239] width 910 height 14
copy h4 "Mordechai Klagsbrun"
drag, startPoint x: 178, startPoint y: 11, endPoint x: 88, endPoint y: 20, distance: 90.6
click at [14, 158] on button "button" at bounding box center [7, 168] width 14 height 20
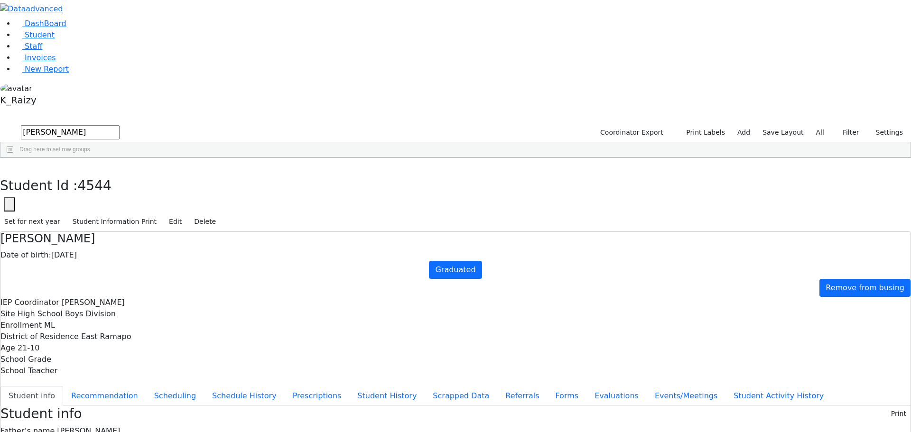
click at [825, 125] on label "All" at bounding box center [820, 132] width 17 height 15
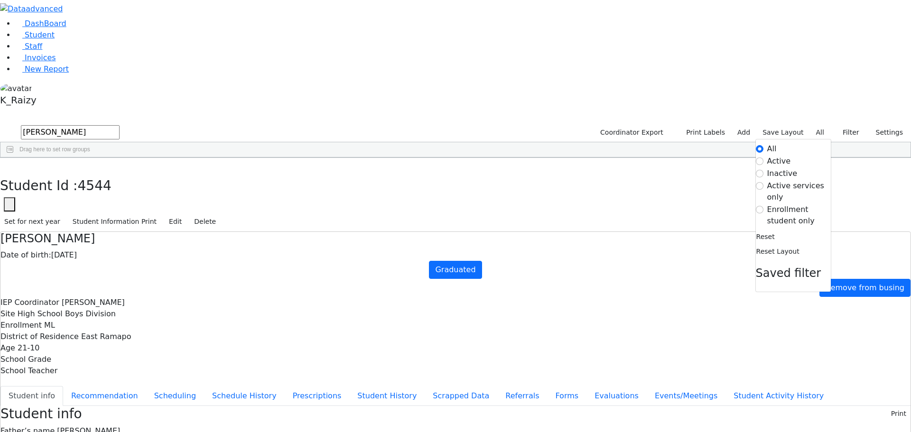
click at [779, 204] on label "Enrollment student only" at bounding box center [799, 215] width 64 height 23
click at [764, 206] on input "Enrollment student only" at bounding box center [760, 210] width 8 height 8
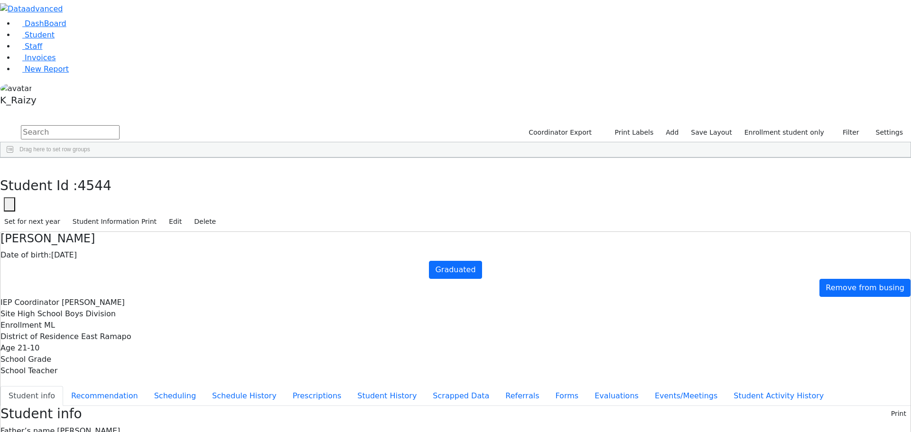
scroll to position [95, 0]
click at [110, 424] on div "Labin" at bounding box center [82, 430] width 56 height 13
click at [15, 197] on button "button" at bounding box center [9, 204] width 11 height 14
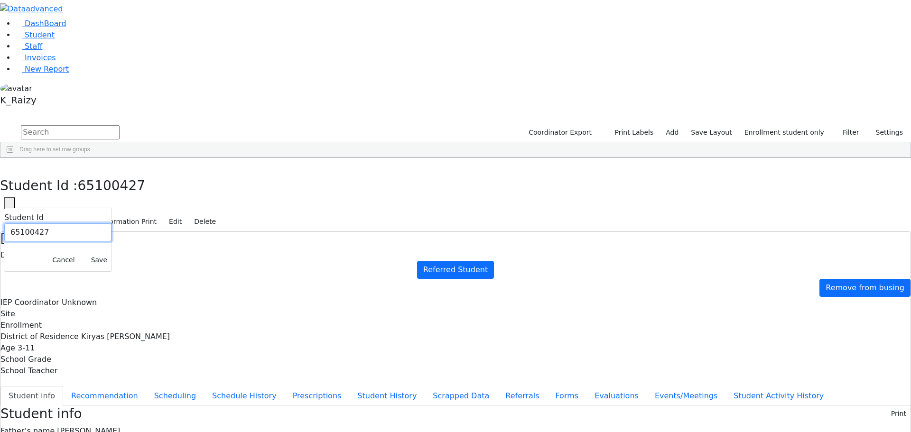
click at [112, 224] on input "65100427" at bounding box center [57, 233] width 107 height 18
paste input "1379"
type input "6511379"
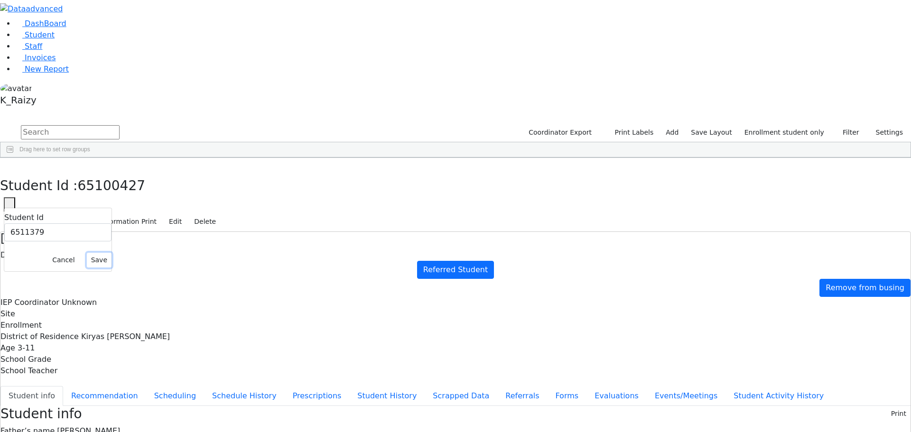
click at [112, 253] on button "Save" at bounding box center [99, 260] width 25 height 15
click at [497, 386] on button "Referrals" at bounding box center [522, 396] width 50 height 20
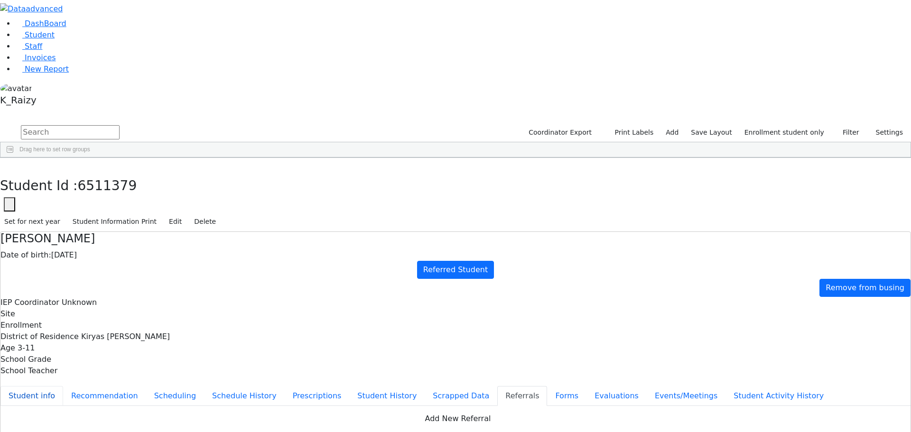
click at [63, 386] on button "Student info" at bounding box center [31, 396] width 63 height 20
drag, startPoint x: 346, startPoint y: 357, endPoint x: 327, endPoint y: 359, distance: 19.6
drag, startPoint x: 349, startPoint y: 362, endPoint x: 283, endPoint y: 368, distance: 66.8
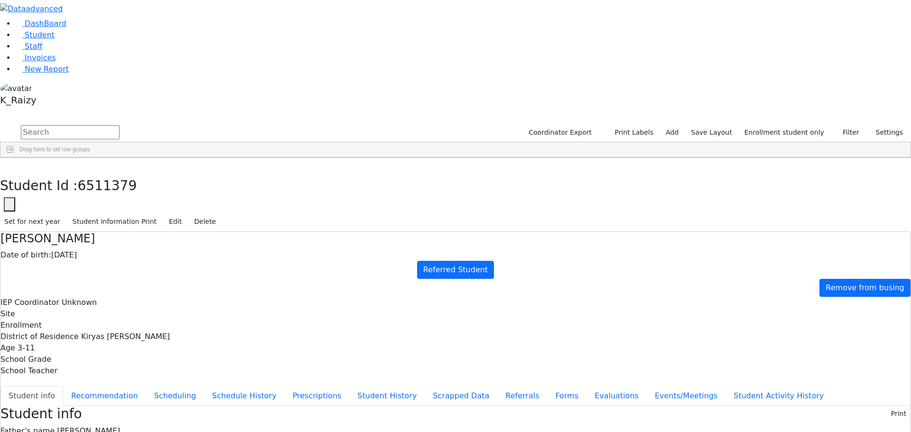
copy span "16 Zenta Rd 101"
click at [55, 39] on link "Student" at bounding box center [34, 34] width 39 height 9
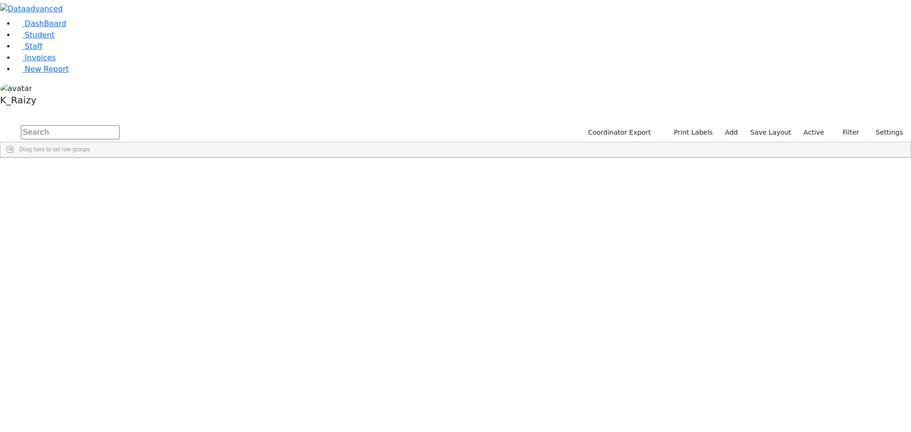
click at [120, 125] on input "text" at bounding box center [70, 132] width 99 height 14
type input "perl"
click at [110, 253] on div "Perl" at bounding box center [82, 259] width 56 height 13
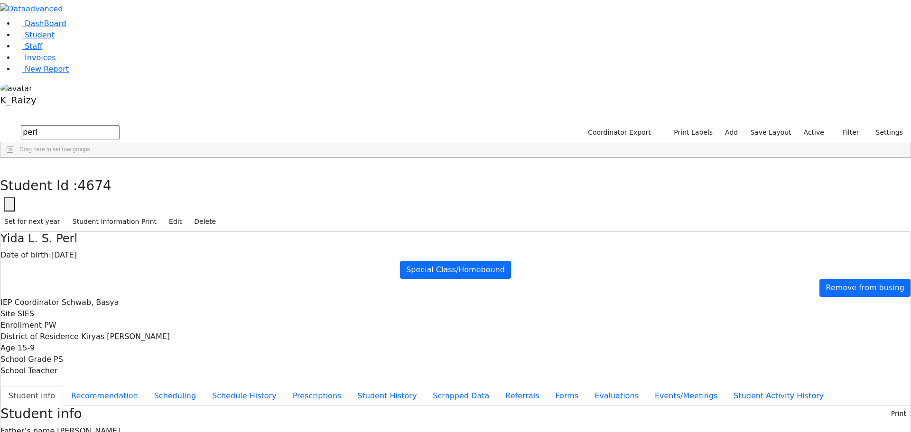
scroll to position [38, 0]
click at [647, 386] on button "Events/Meetings" at bounding box center [686, 396] width 79 height 20
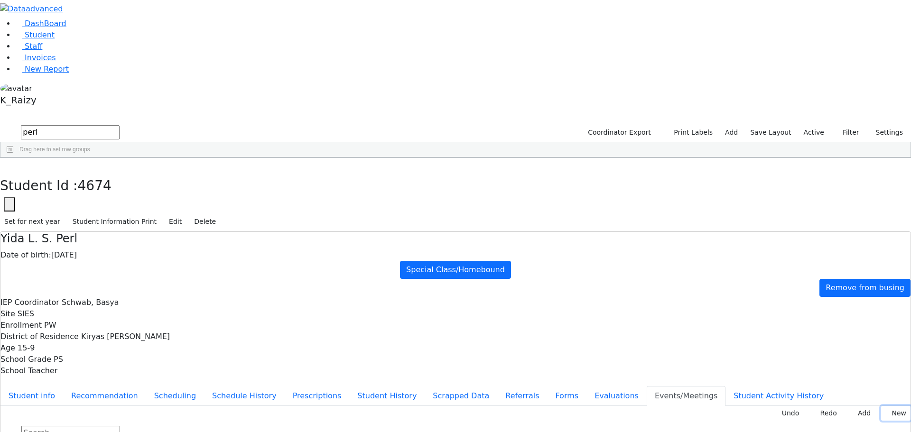
drag, startPoint x: 881, startPoint y: 110, endPoint x: 773, endPoint y: 110, distance: 107.7
click at [881, 406] on button "New" at bounding box center [895, 413] width 29 height 15
type input "[DATE]"
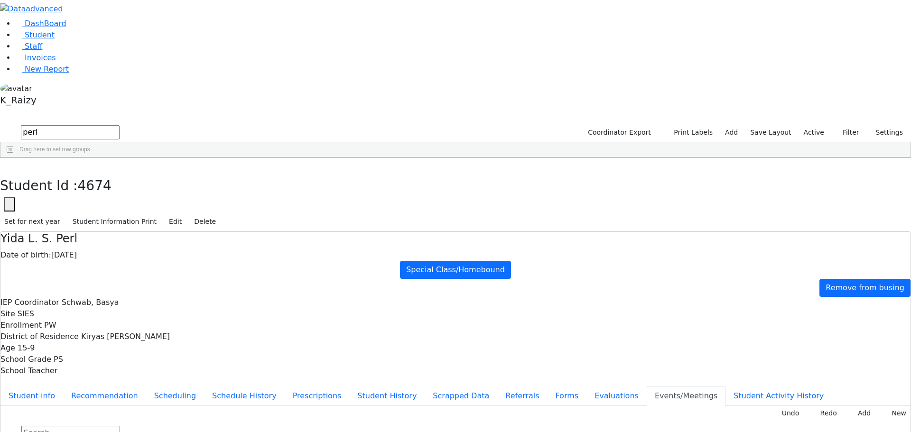
type input "Increase PT to 4x30"
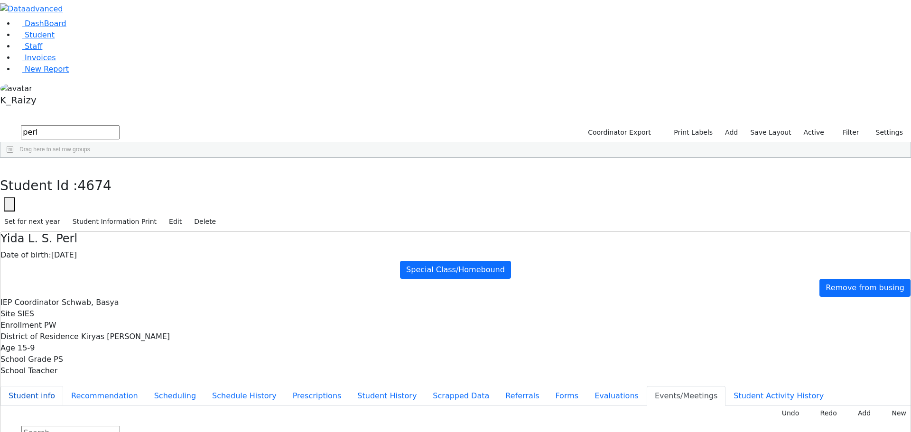
click at [63, 386] on button "Student info" at bounding box center [31, 396] width 63 height 20
copy div "[EMAIL_ADDRESS][DOMAIN_NAME]"
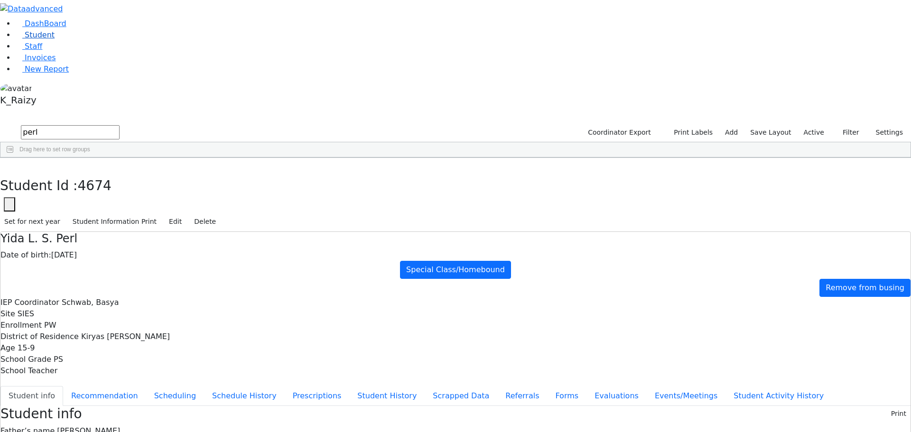
click at [51, 39] on link "Student" at bounding box center [34, 34] width 39 height 9
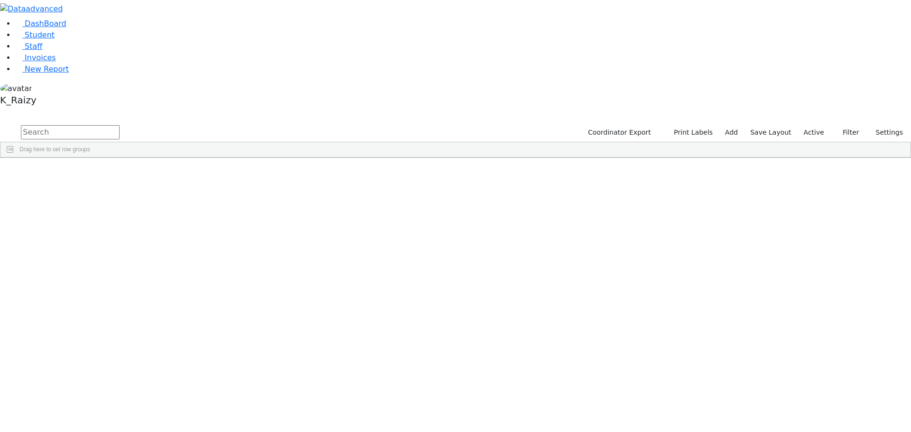
click at [120, 125] on input "text" at bounding box center [70, 132] width 99 height 14
type input "[PERSON_NAME]"
click at [166, 200] on div "Liba" at bounding box center [138, 206] width 56 height 13
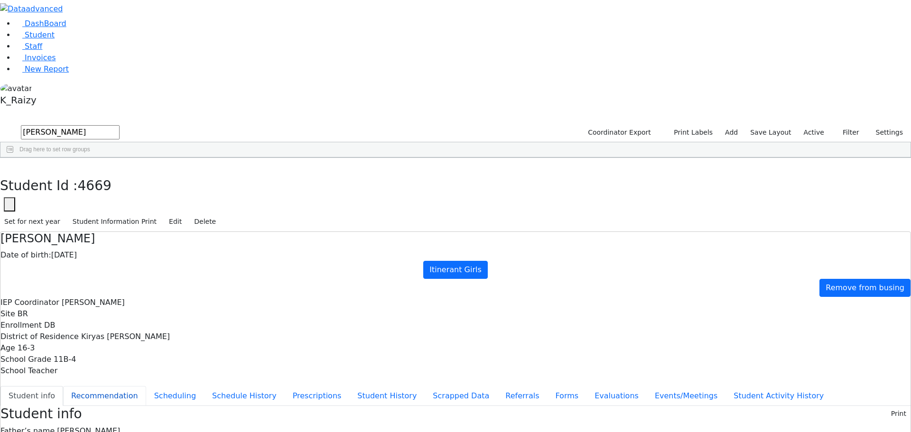
click at [146, 386] on button "Recommendation" at bounding box center [104, 396] width 83 height 20
checkbox input "true"
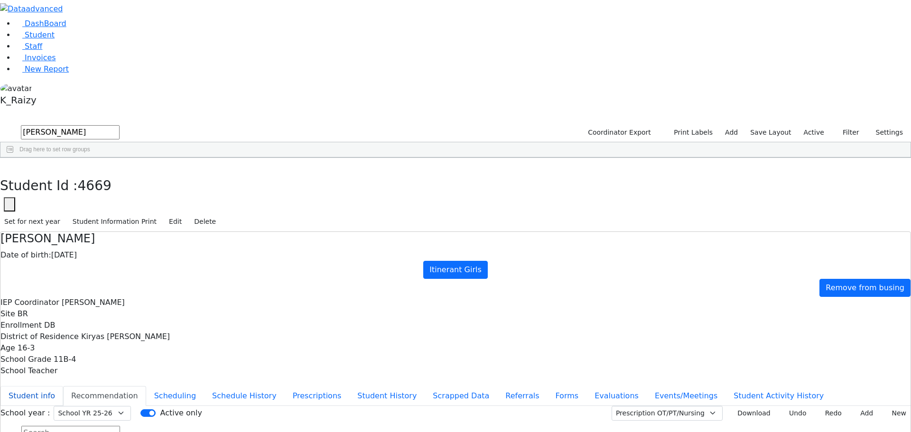
click at [63, 386] on button "Student info" at bounding box center [31, 396] width 63 height 20
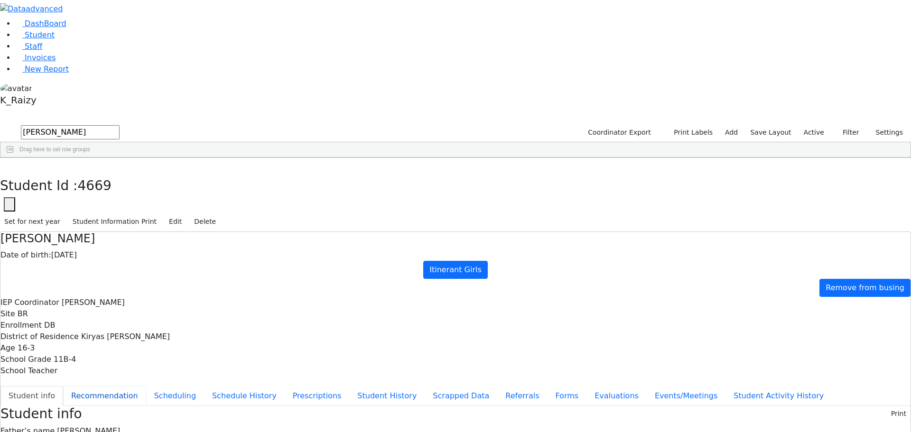
click at [146, 386] on button "Recommendation" at bounding box center [104, 396] width 83 height 20
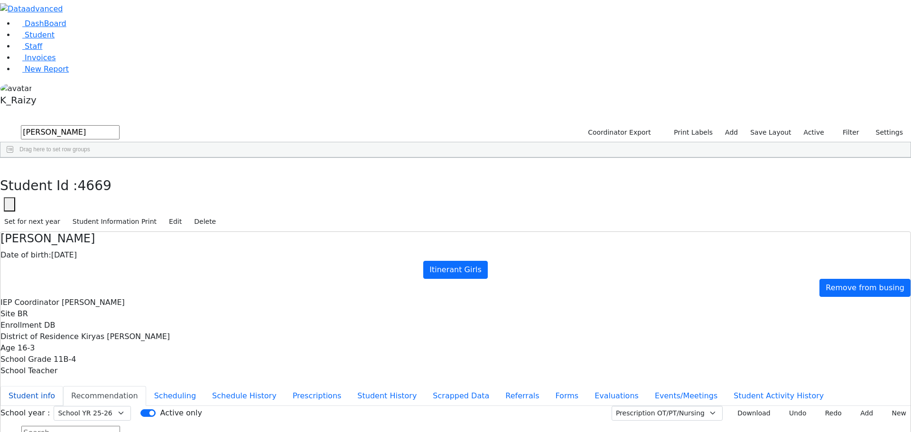
click at [63, 386] on button "Student info" at bounding box center [31, 396] width 63 height 20
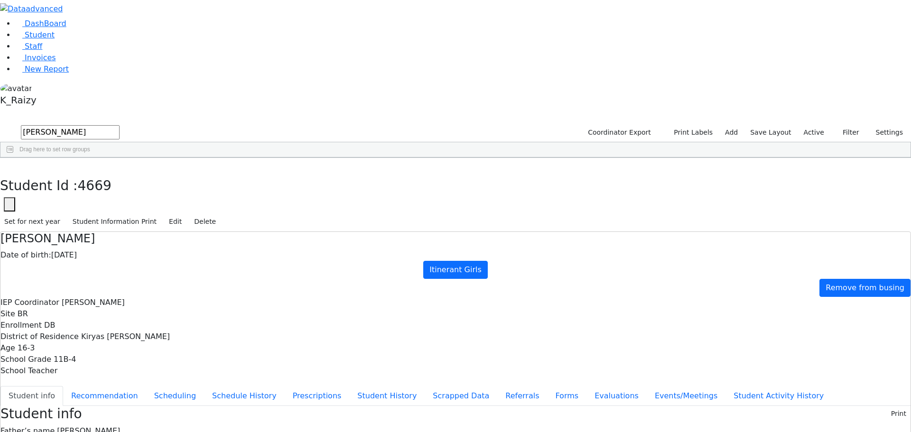
scroll to position [38, 0]
click at [46, 28] on link "DashBoard" at bounding box center [40, 23] width 51 height 9
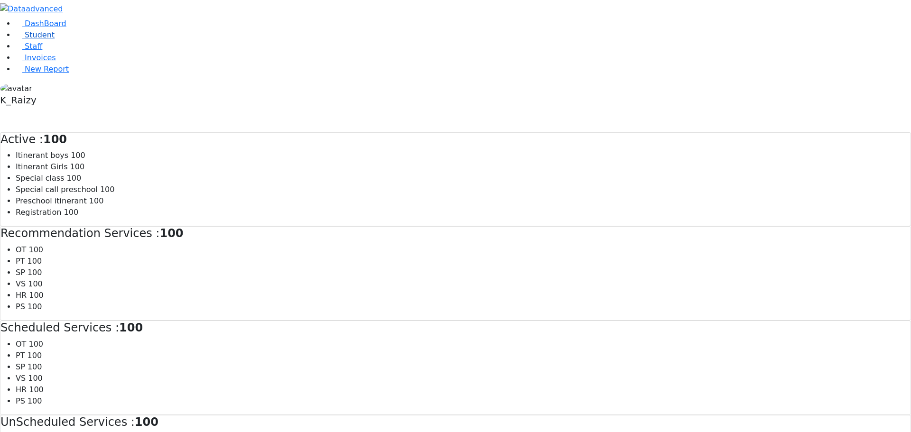
click at [45, 39] on span "Student" at bounding box center [40, 34] width 30 height 9
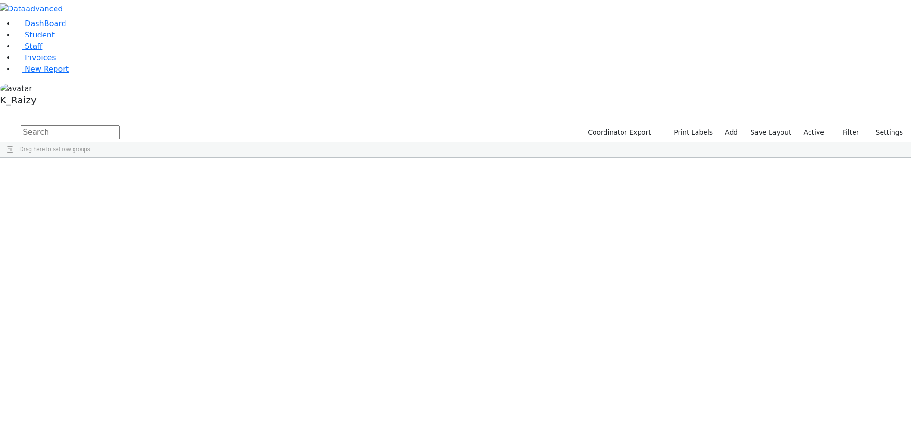
click at [120, 125] on input "text" at bounding box center [70, 132] width 99 height 14
type input "berger"
click at [40, 41] on li "Student" at bounding box center [463, 34] width 896 height 11
click at [46, 39] on link "Student" at bounding box center [34, 34] width 39 height 9
click at [120, 125] on input "text" at bounding box center [70, 132] width 99 height 14
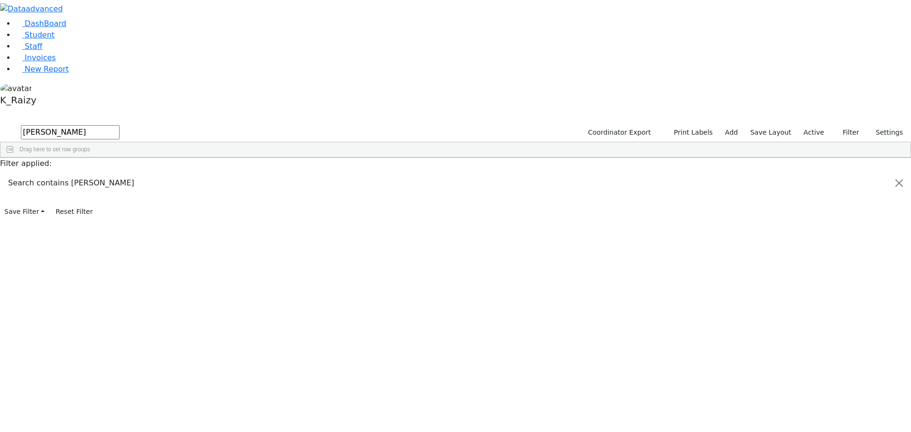
type input "[PERSON_NAME]"
click at [166, 200] on div "Liba" at bounding box center [138, 206] width 56 height 13
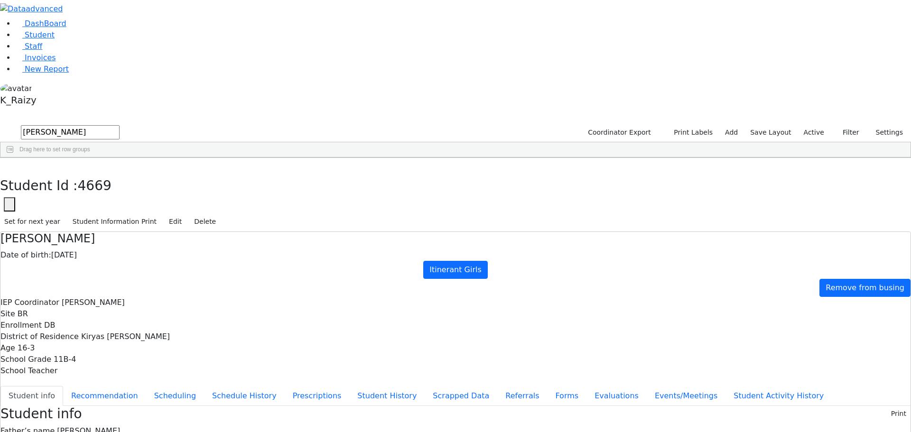
scroll to position [38, 0]
copy div "[EMAIL_ADDRESS][DOMAIN_NAME]"
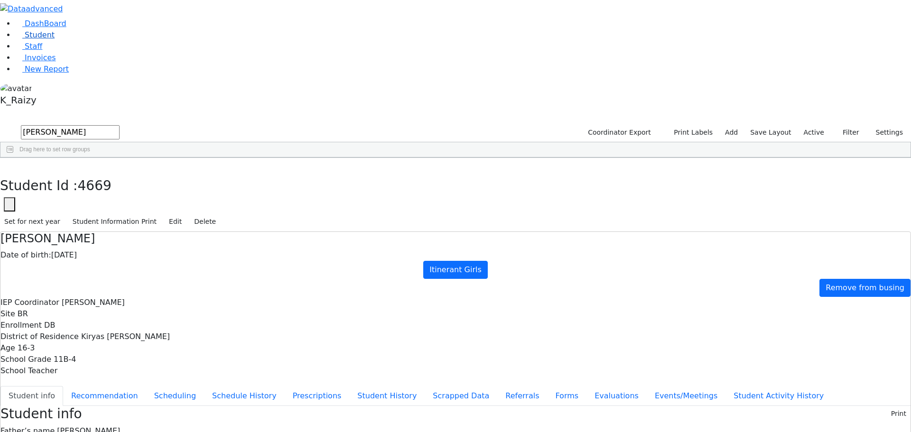
click at [55, 39] on link "Student" at bounding box center [34, 34] width 39 height 9
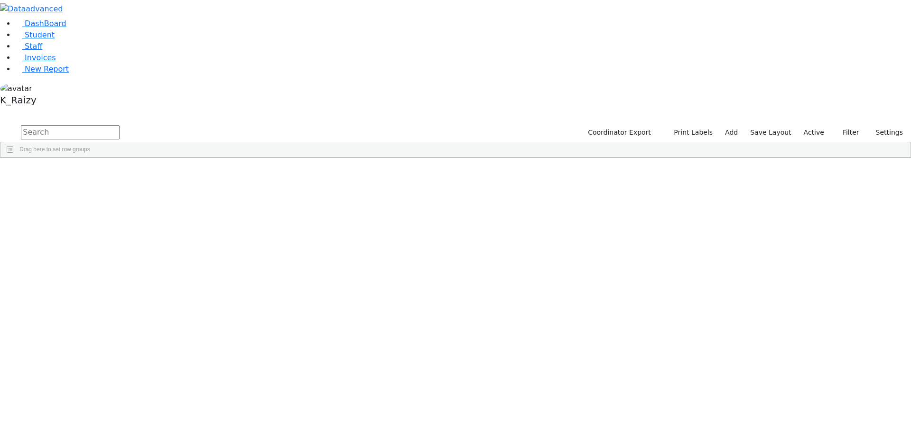
click at [821, 125] on label "Active" at bounding box center [814, 132] width 29 height 15
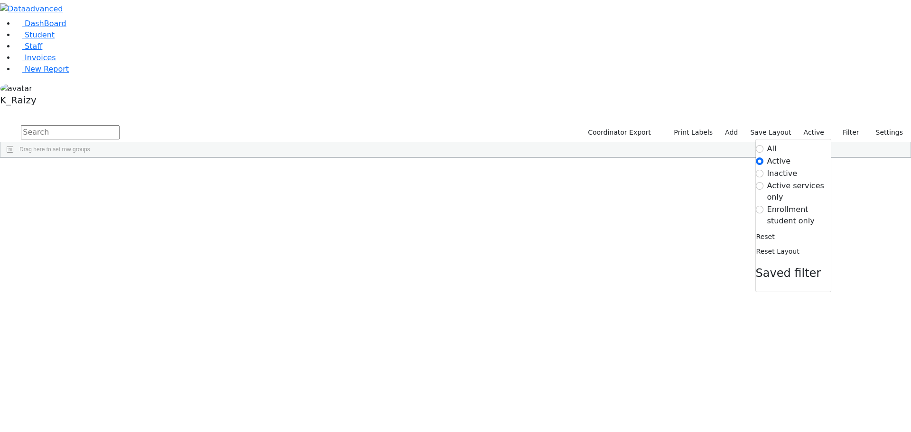
click at [799, 143] on form "All Active Inactive Active services only Enrollment student only" at bounding box center [793, 185] width 75 height 84
click at [790, 204] on label "Enrollment student only" at bounding box center [799, 215] width 64 height 23
click at [764, 206] on input "Enrollment student only" at bounding box center [760, 210] width 8 height 8
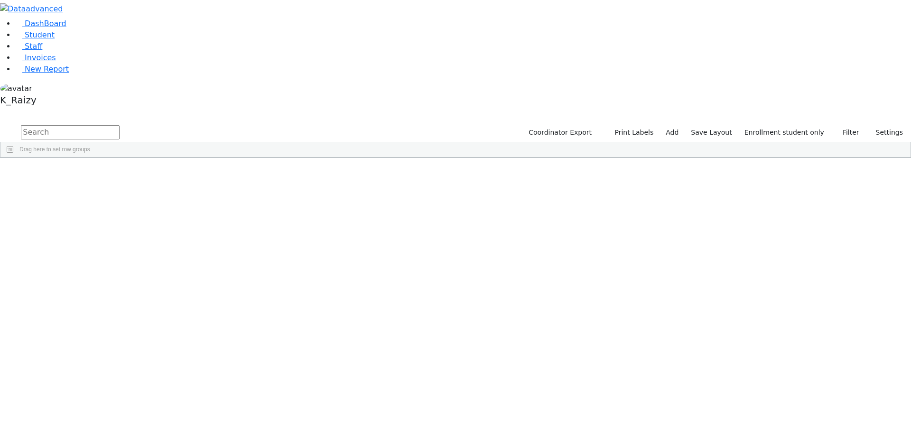
click at [120, 125] on input "text" at bounding box center [70, 132] width 99 height 14
type input "pol"
click at [793, 125] on label "Enrollment student only" at bounding box center [784, 132] width 88 height 15
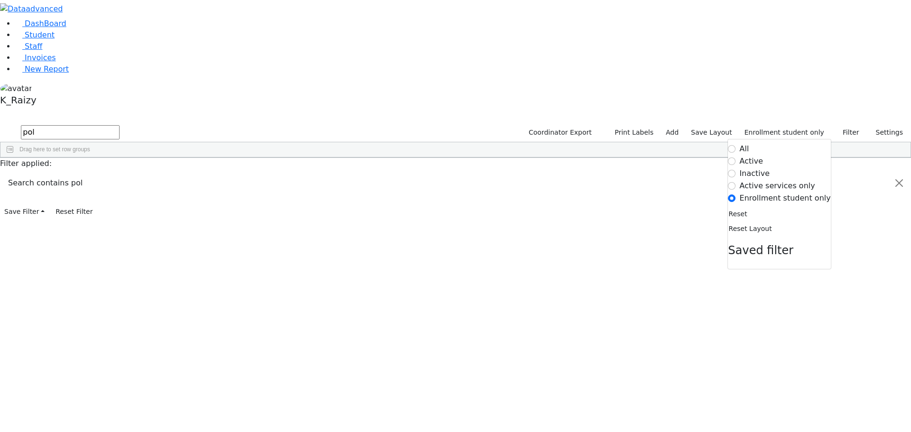
click at [749, 143] on label "All" at bounding box center [744, 148] width 9 height 11
click at [736, 145] on input "All" at bounding box center [733, 149] width 8 height 8
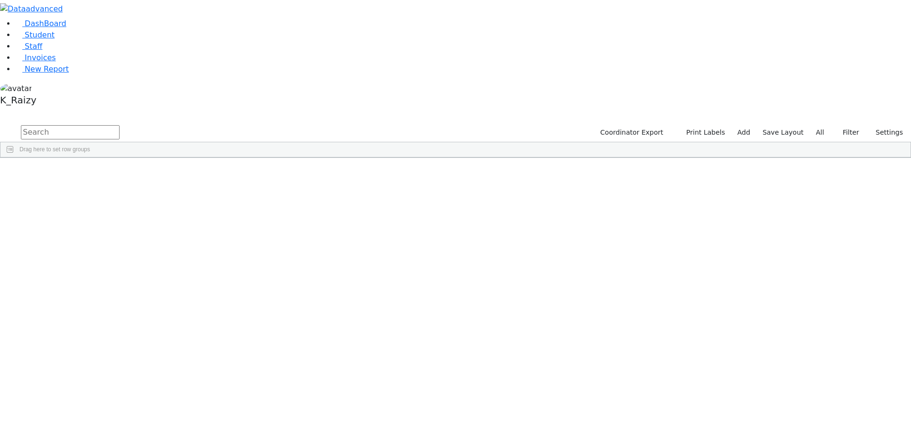
click at [120, 125] on input "text" at bounding box center [70, 132] width 99 height 14
type input "poll"
click at [166, 200] on div "Israel" at bounding box center [138, 206] width 56 height 13
